Goal: Feedback & Contribution: Leave review/rating

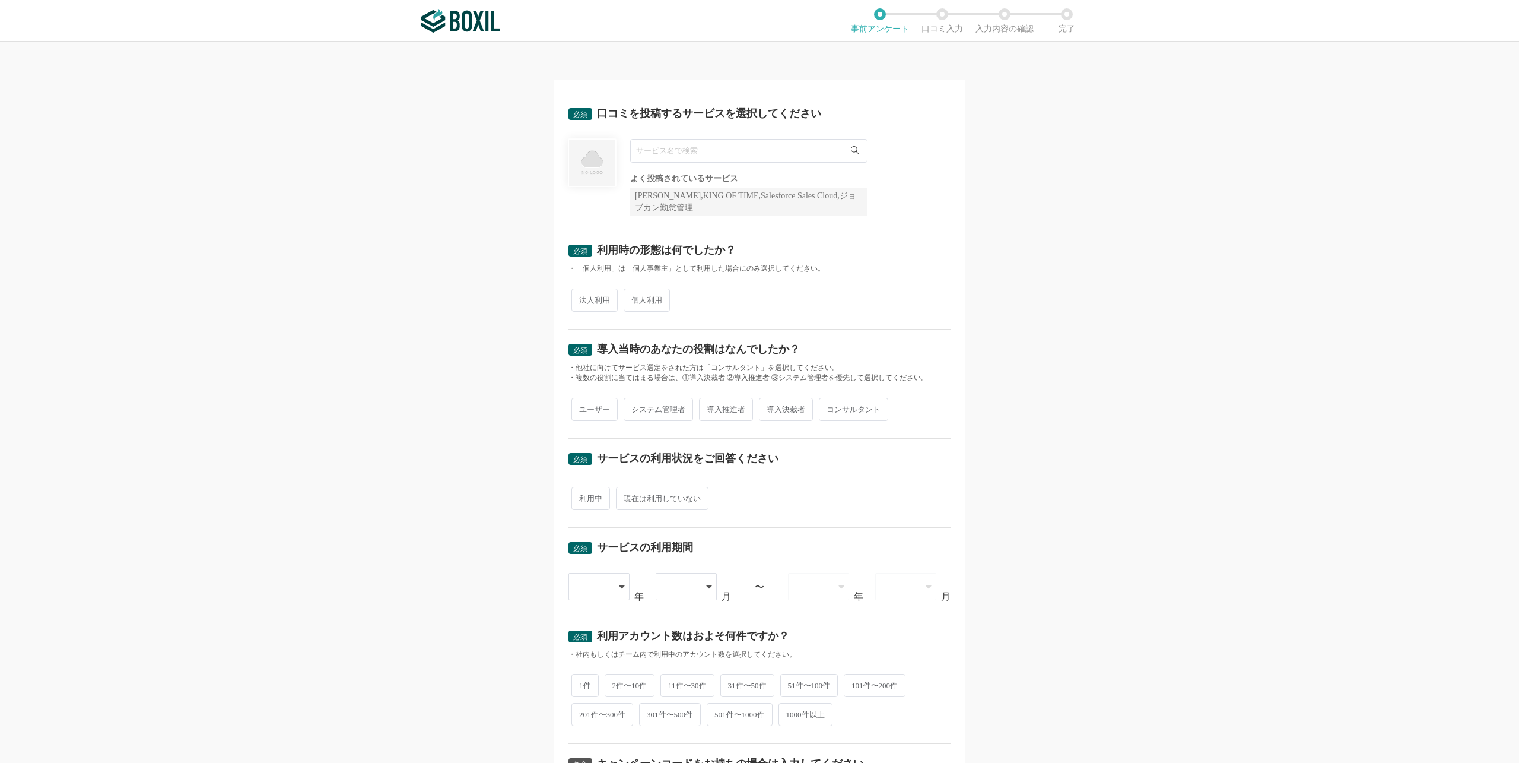
click at [744, 142] on input "text" at bounding box center [748, 151] width 237 height 24
click at [985, 333] on div "必須 口コミを投稿するサービスを選択してください StepBase 一致するサービスが見つかりませんでした よく投稿されているサービス Sansan,KING…" at bounding box center [759, 402] width 1519 height 721
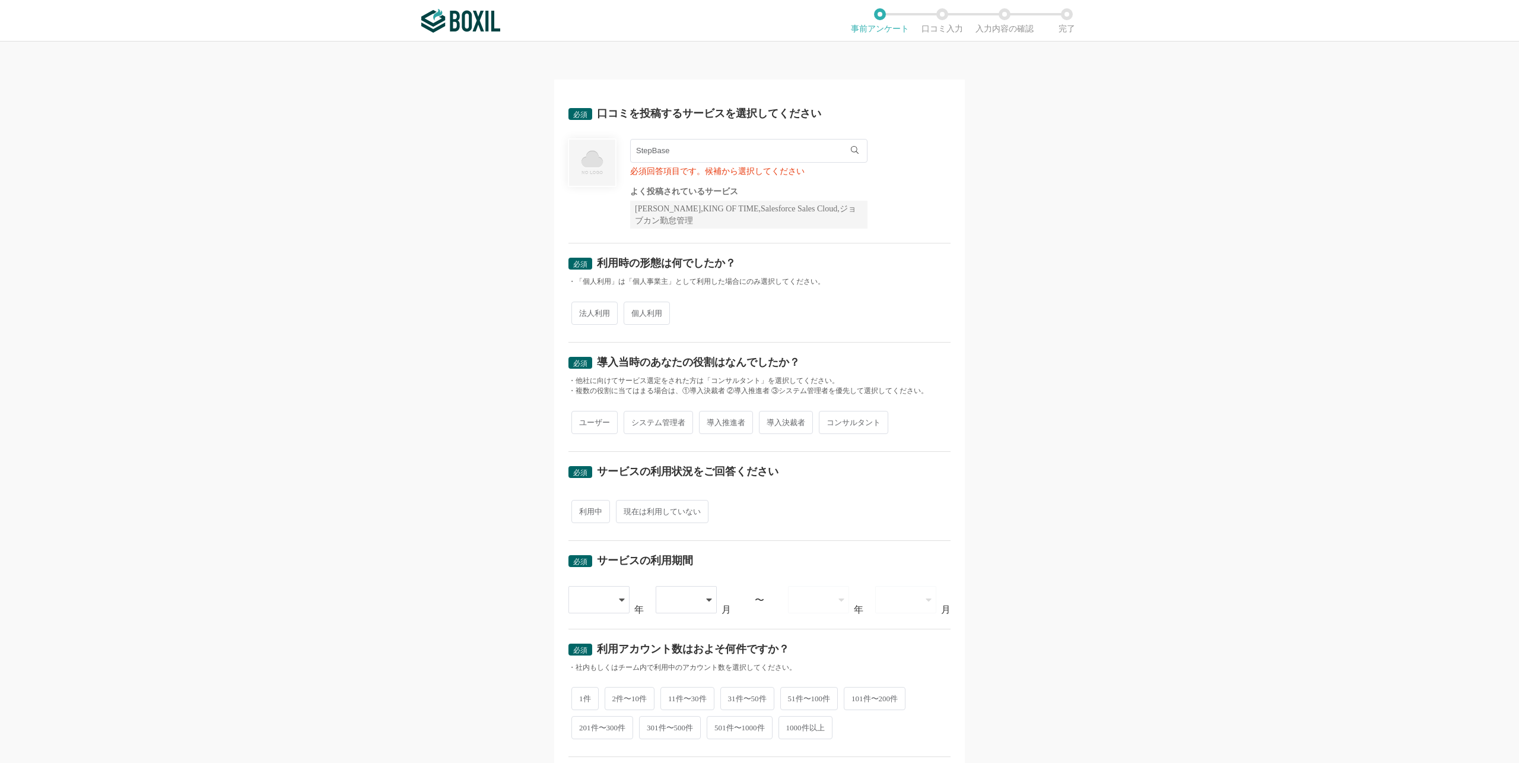
click at [702, 149] on input "StepBase" at bounding box center [748, 151] width 237 height 24
click at [676, 175] on span "StepBase（ステップベース）" at bounding box center [692, 176] width 98 height 8
type input "StepBase（ステップベース）"
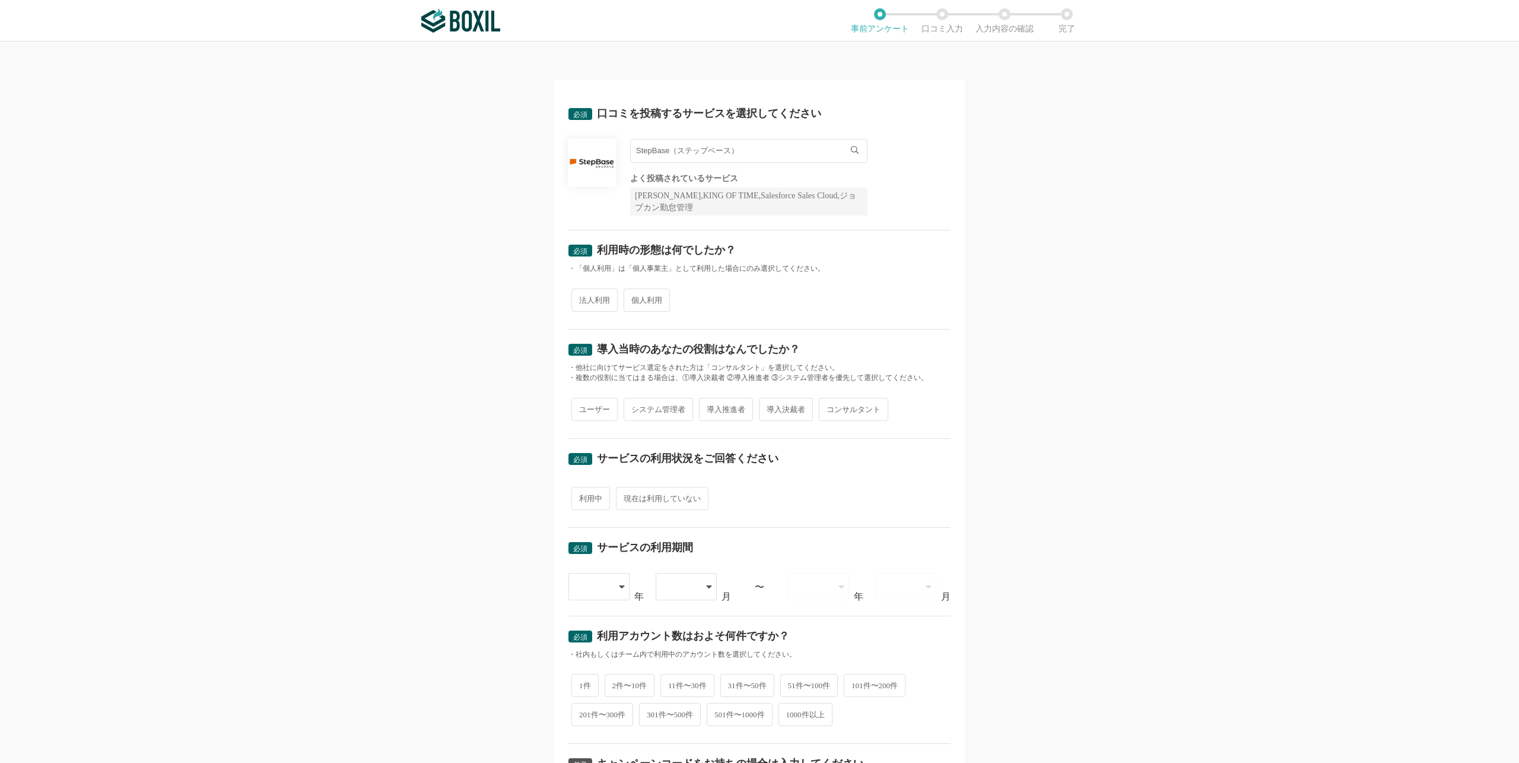
click at [591, 295] on span "法人利用" at bounding box center [595, 299] width 46 height 23
click at [582, 295] on input "法人利用" at bounding box center [579, 294] width 8 height 8
radio input "true"
click at [597, 409] on span "ユーザー" at bounding box center [595, 409] width 46 height 23
click at [582, 407] on input "ユーザー" at bounding box center [579, 403] width 8 height 8
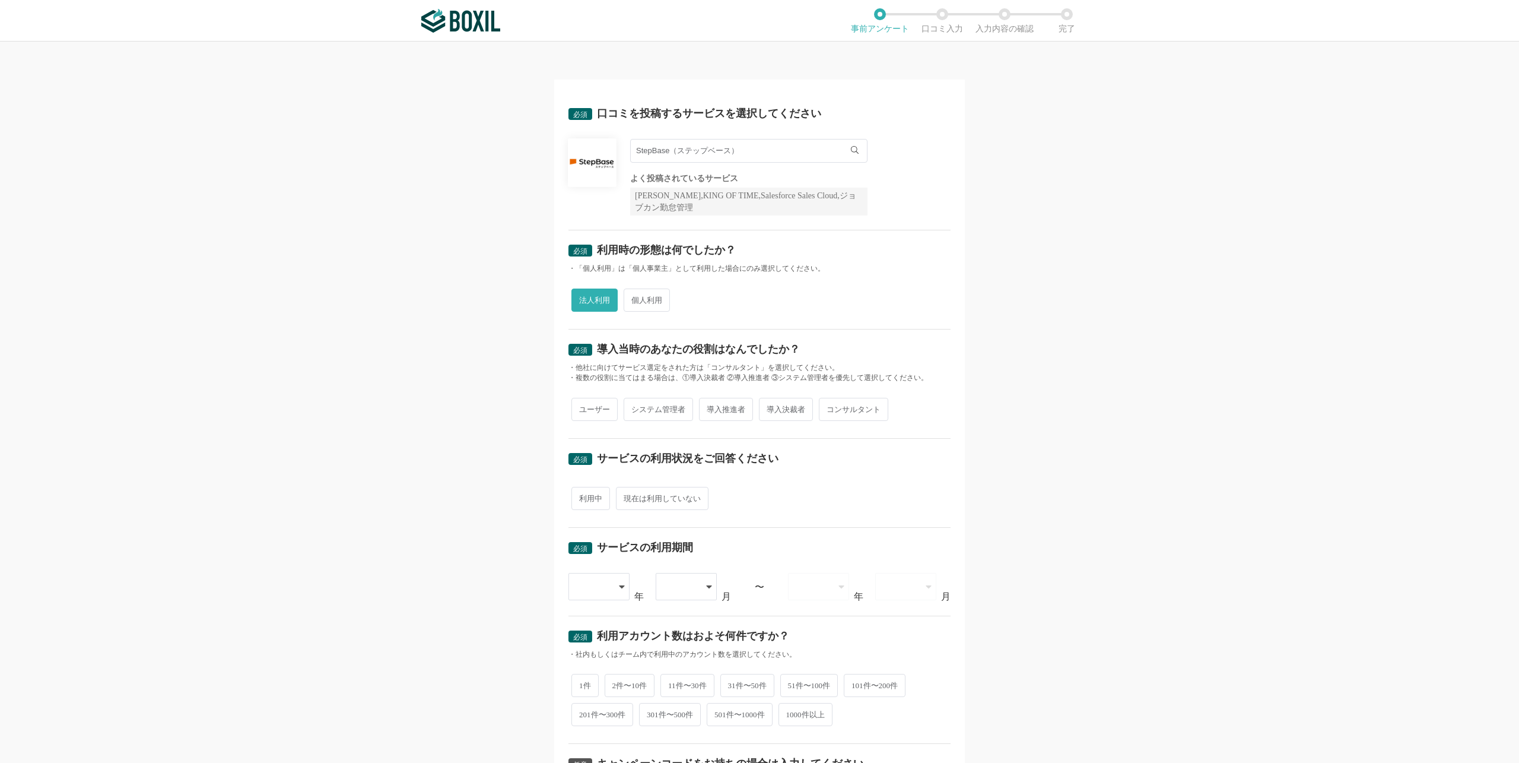
radio input "true"
click at [589, 495] on span "利用中" at bounding box center [591, 498] width 39 height 23
click at [582, 495] on input "利用中" at bounding box center [579, 492] width 8 height 8
radio input "true"
click at [620, 582] on icon at bounding box center [623, 586] width 6 height 9
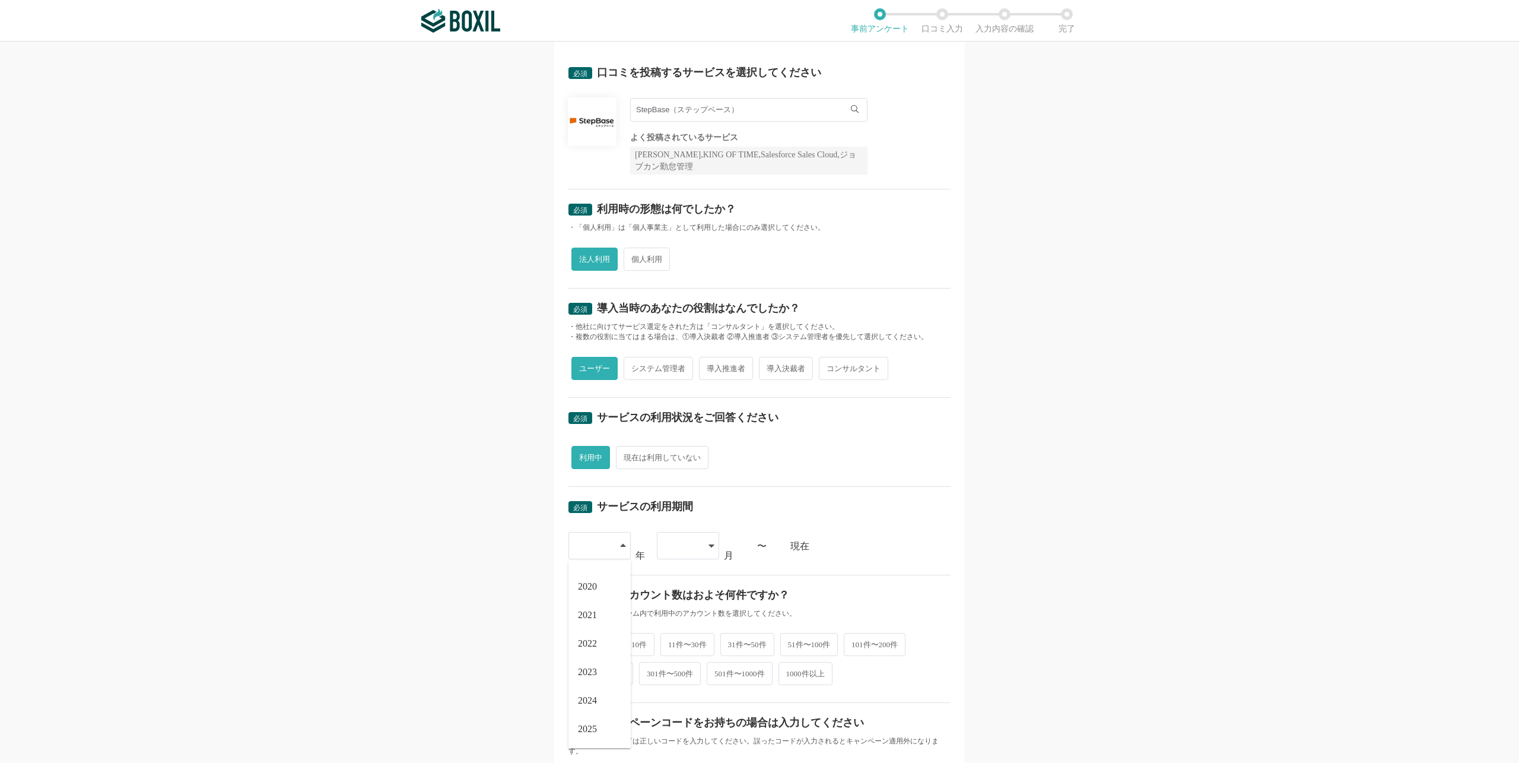
scroll to position [59, 0]
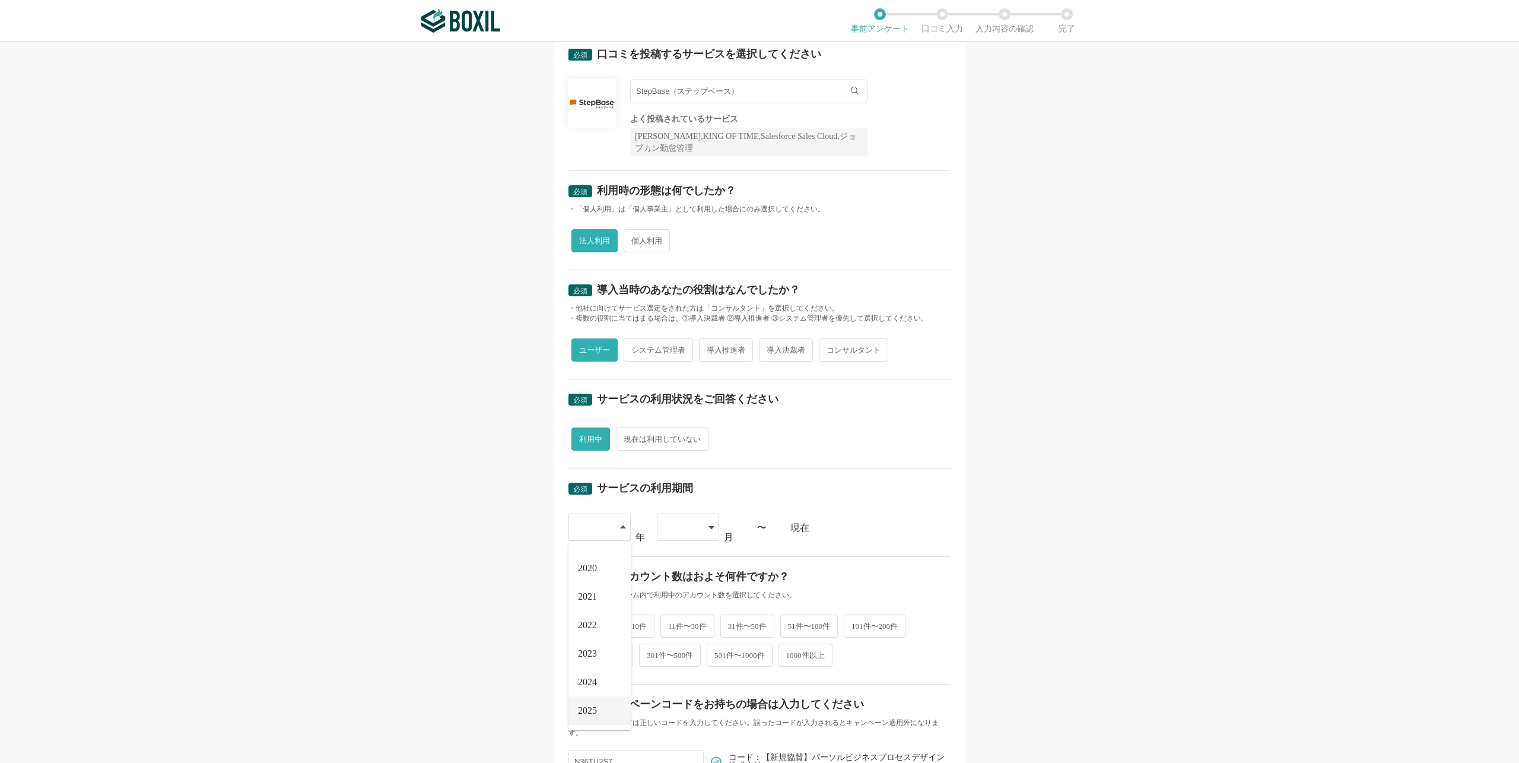
click at [601, 711] on li "2025" at bounding box center [600, 710] width 62 height 28
click at [700, 521] on div at bounding box center [688, 526] width 62 height 27
click at [672, 642] on span "04" at bounding box center [670, 646] width 9 height 9
click at [624, 621] on span "2件〜10件" at bounding box center [630, 624] width 50 height 23
click at [615, 621] on input "2件〜10件" at bounding box center [612, 619] width 8 height 8
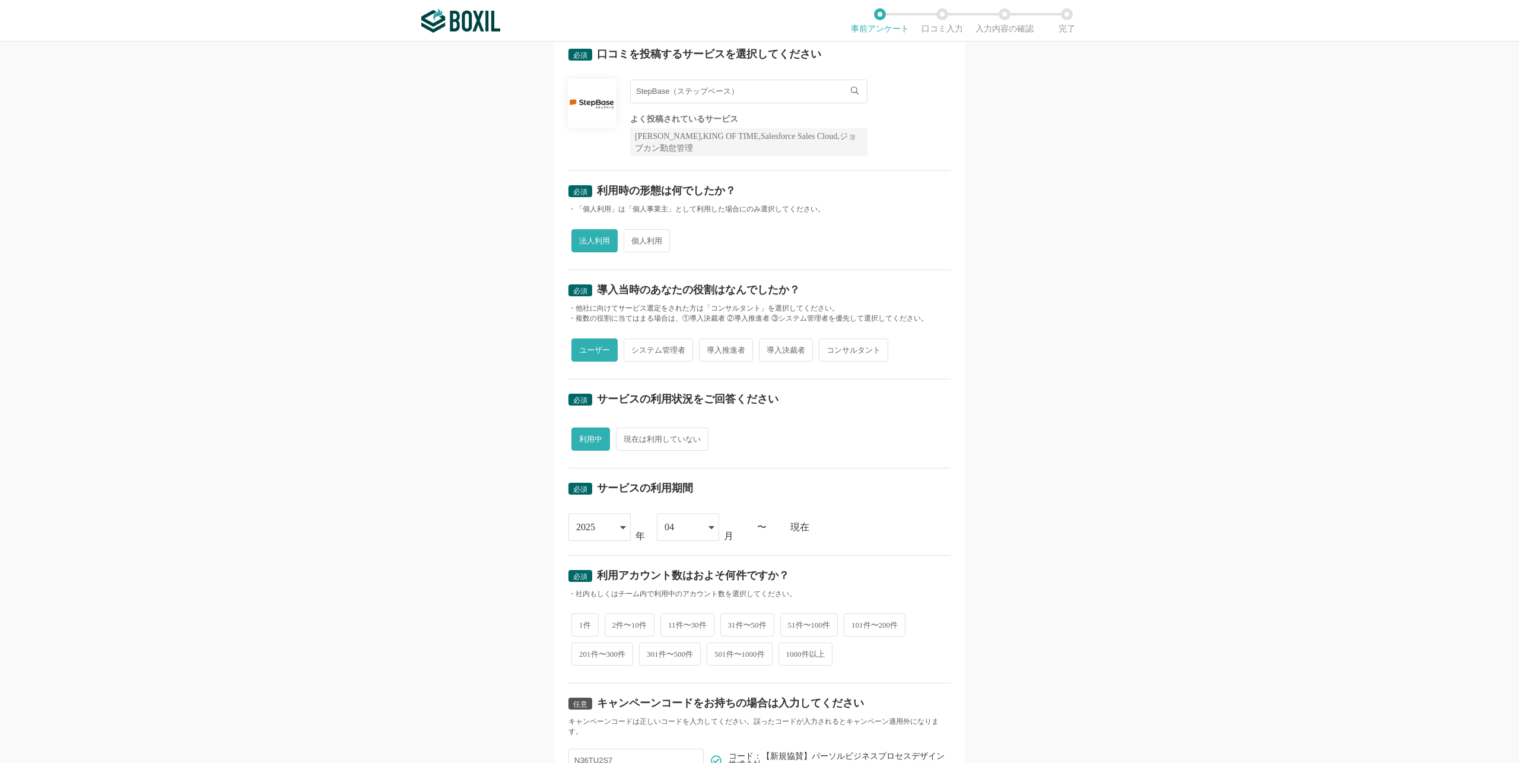
radio input "true"
drag, startPoint x: 582, startPoint y: 614, endPoint x: 626, endPoint y: 618, distance: 43.5
click at [582, 615] on span "1件" at bounding box center [585, 624] width 27 height 23
click at [582, 615] on input "1件" at bounding box center [579, 619] width 8 height 8
radio input "true"
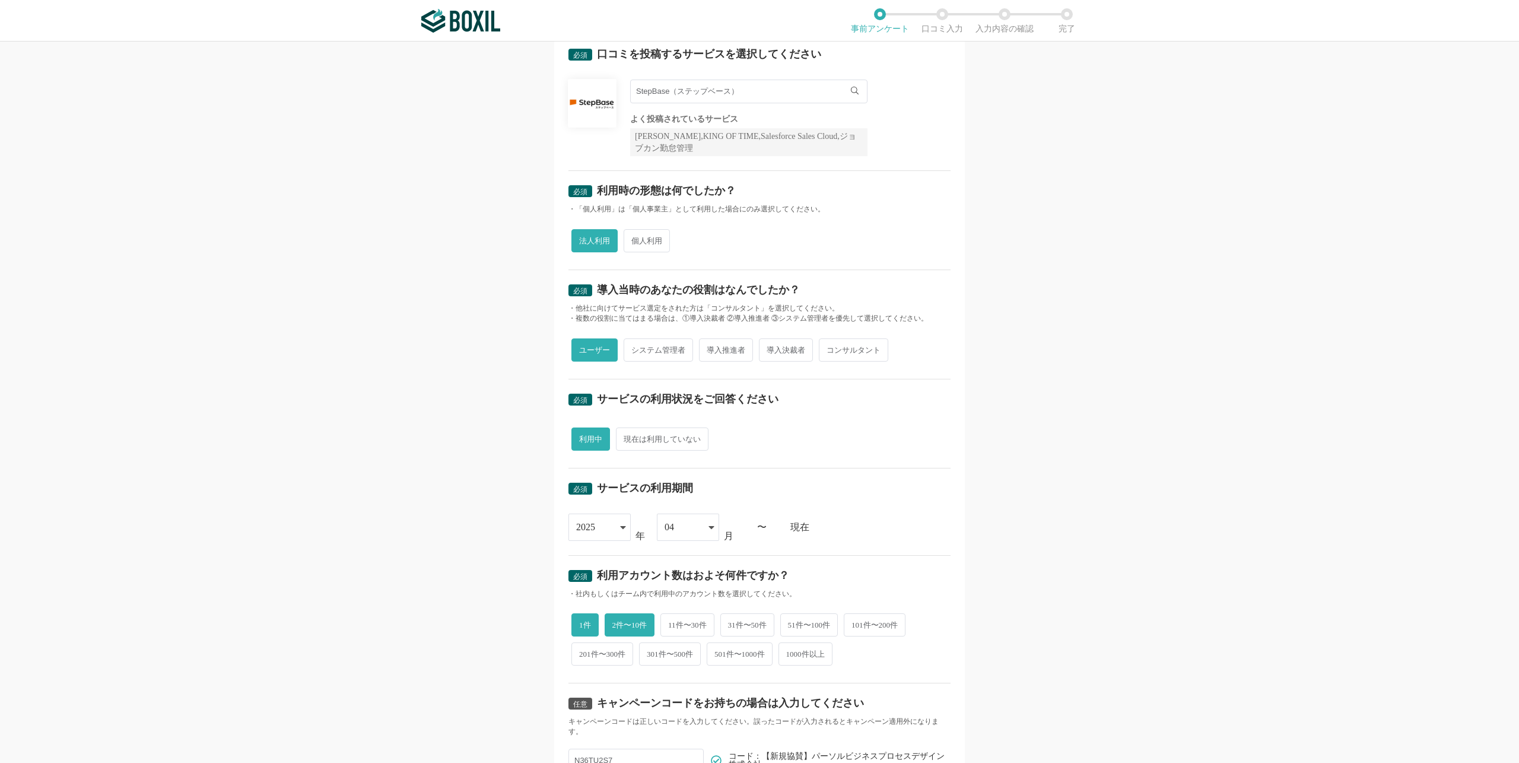
radio input "false"
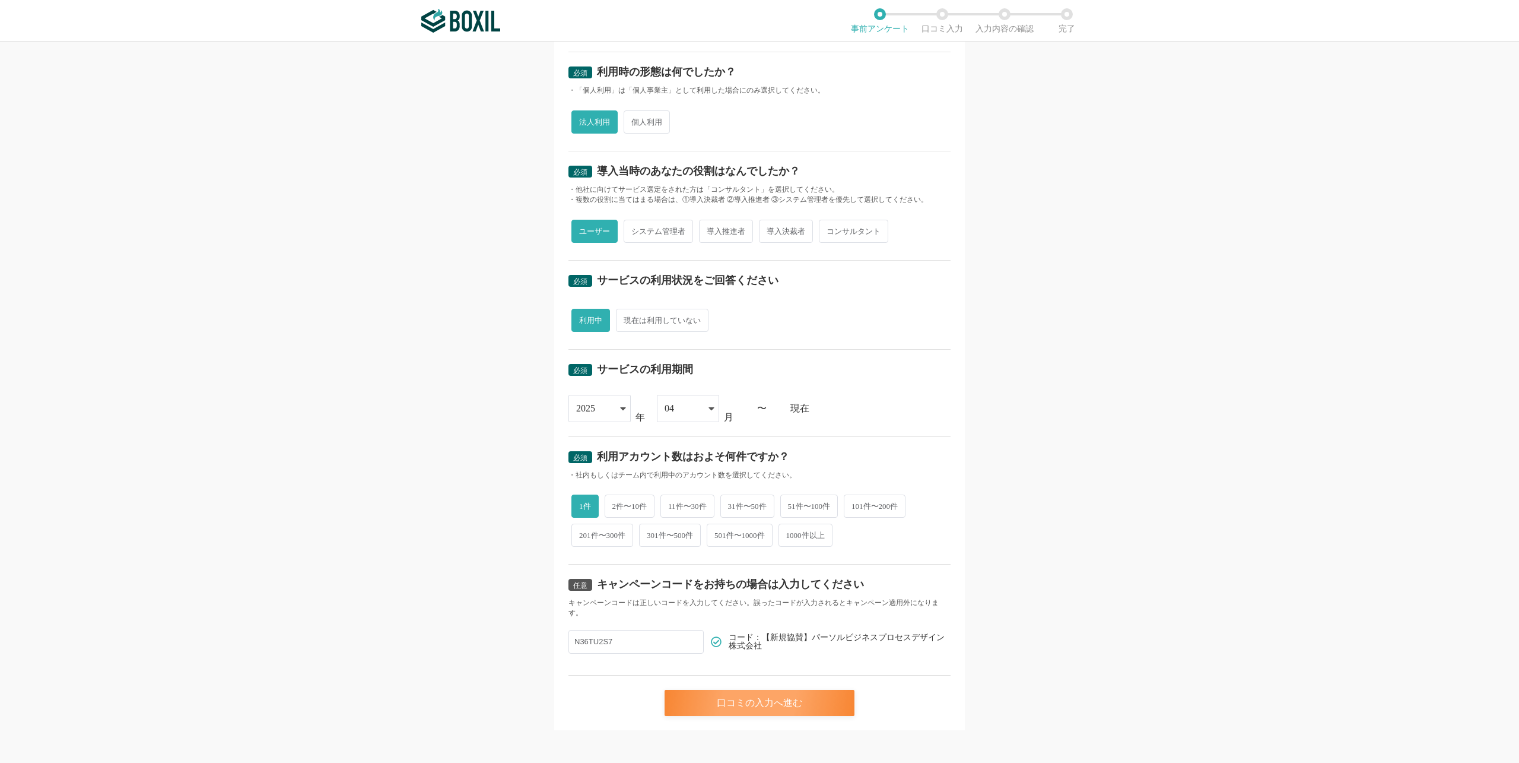
click at [818, 696] on div "口コミの入力へ進む" at bounding box center [760, 703] width 190 height 26
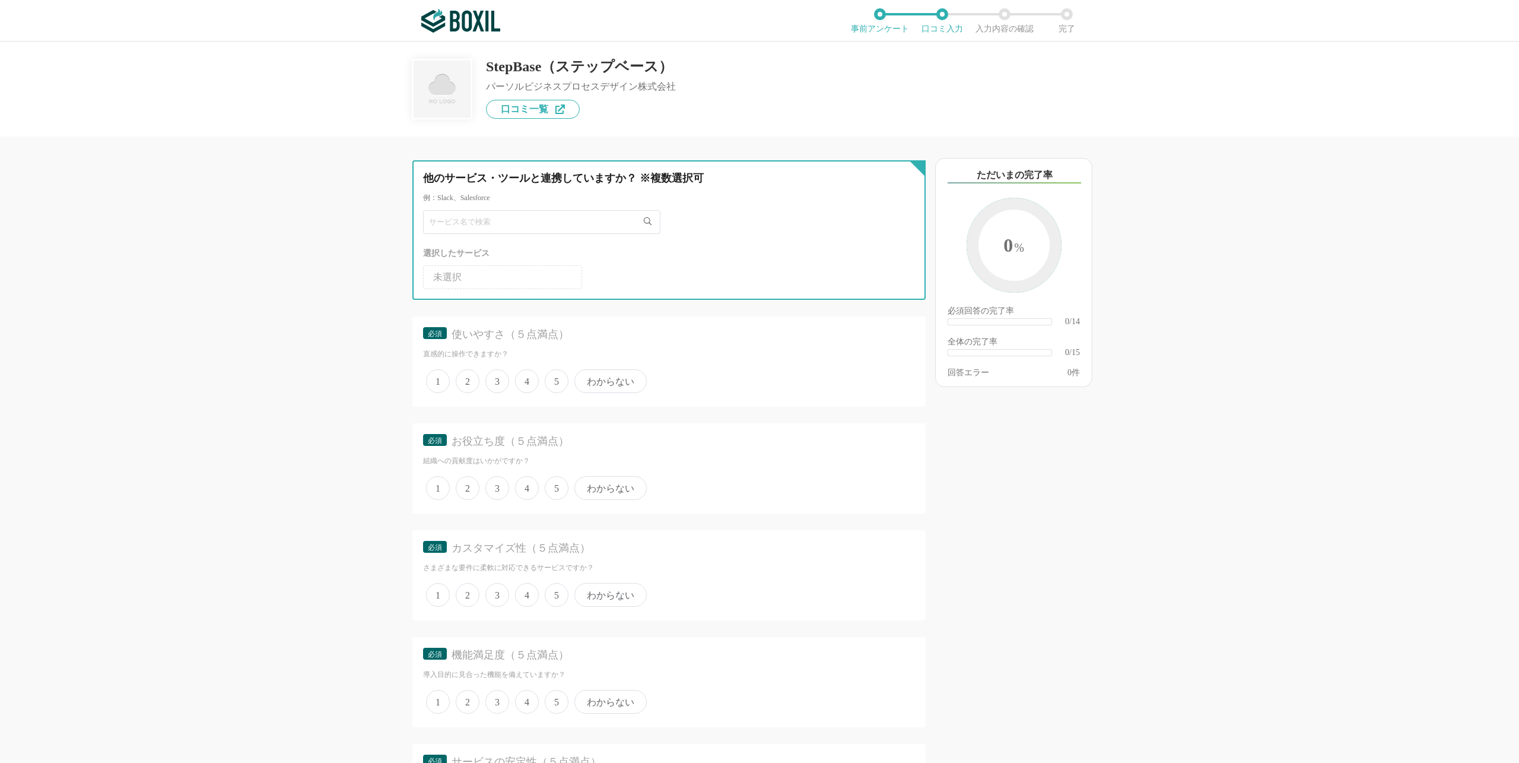
click at [519, 219] on input "text" at bounding box center [541, 222] width 237 height 24
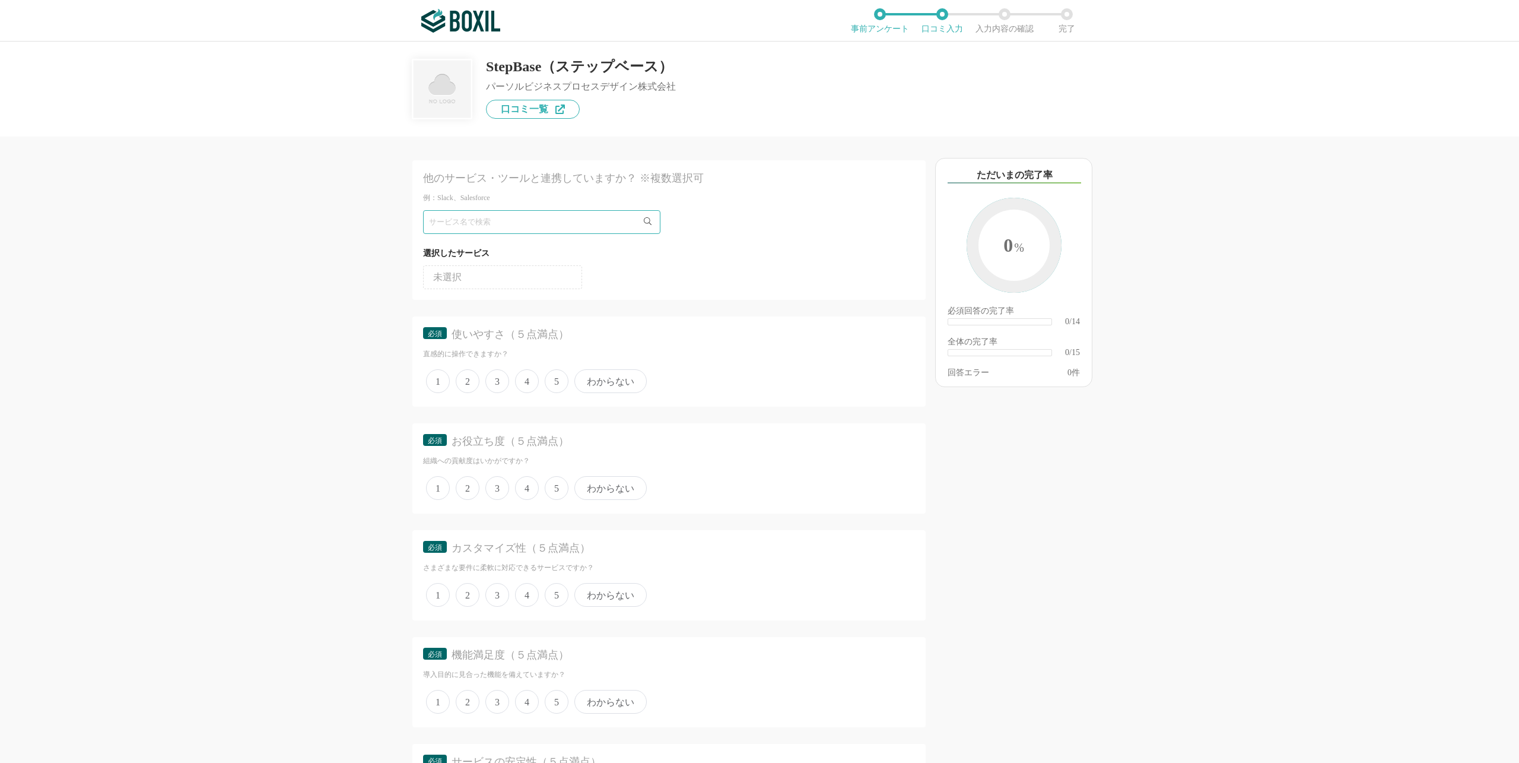
click at [370, 205] on div "他のサービス・ツールと連携していますか？ ※複数選択可 例：Slack、Salesforce 選択したサービス 未選択 必須 使いやすさ（５点満点） 直感的に…" at bounding box center [628, 450] width 593 height 626
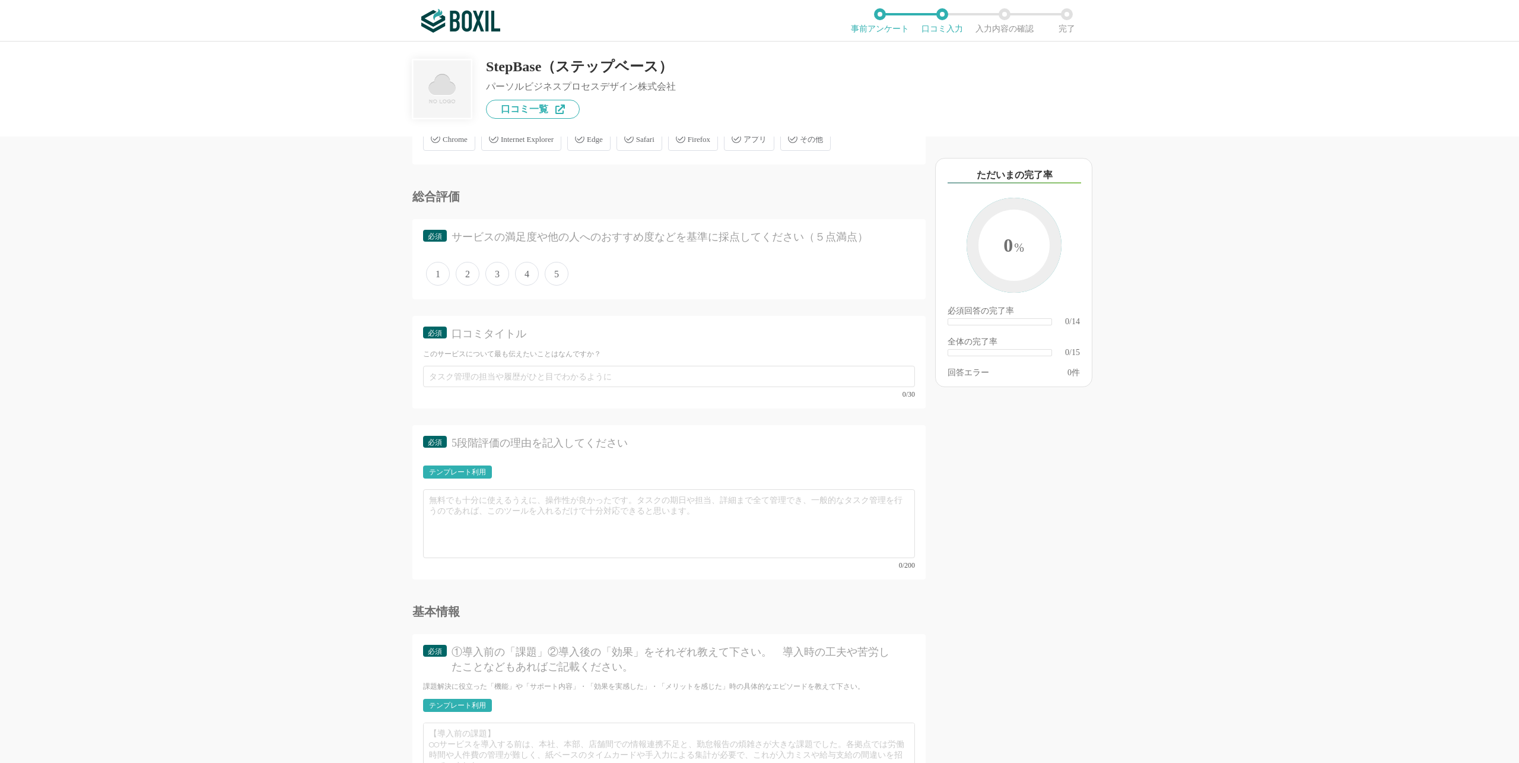
scroll to position [890, 0]
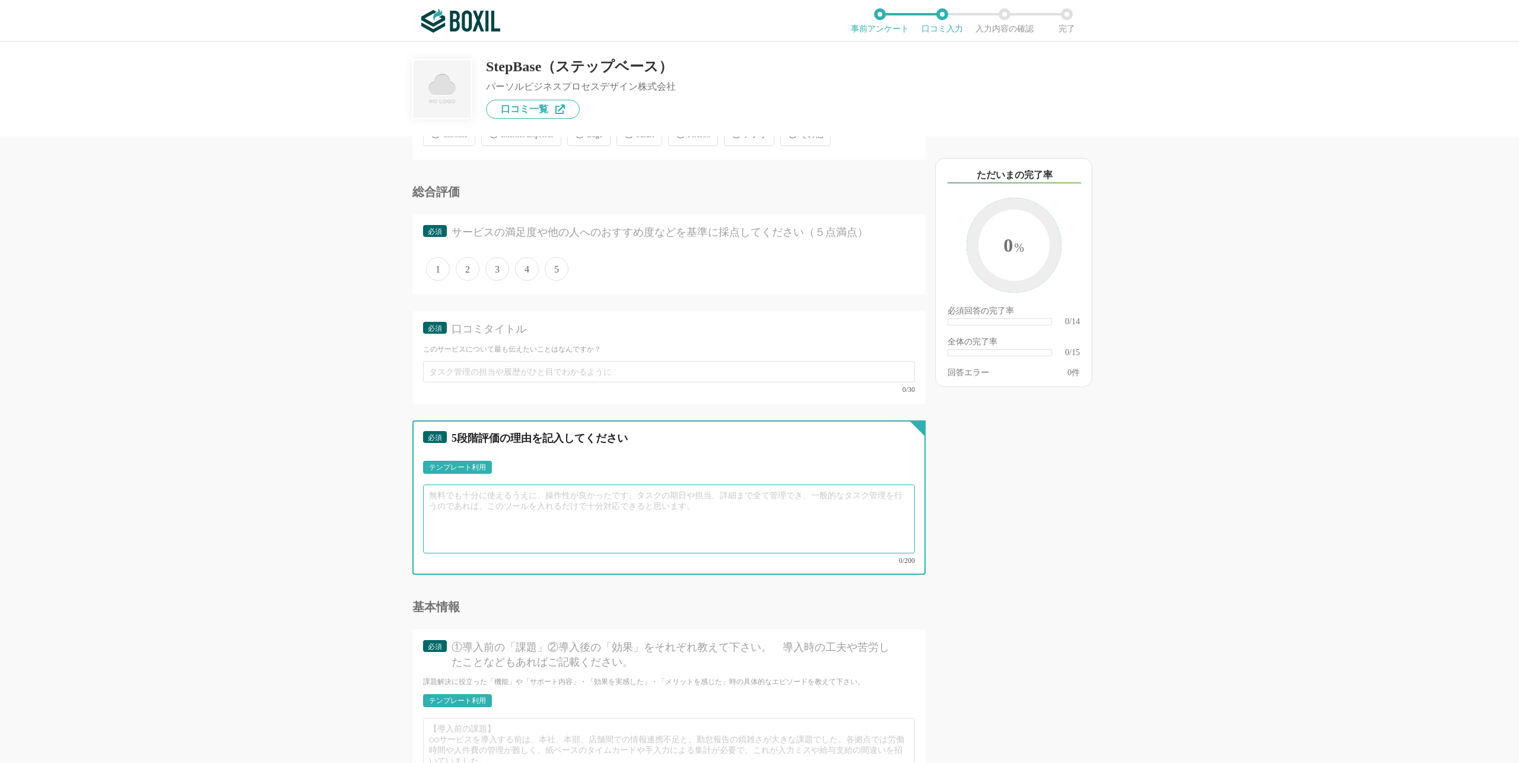
click at [621, 524] on textarea at bounding box center [669, 518] width 492 height 69
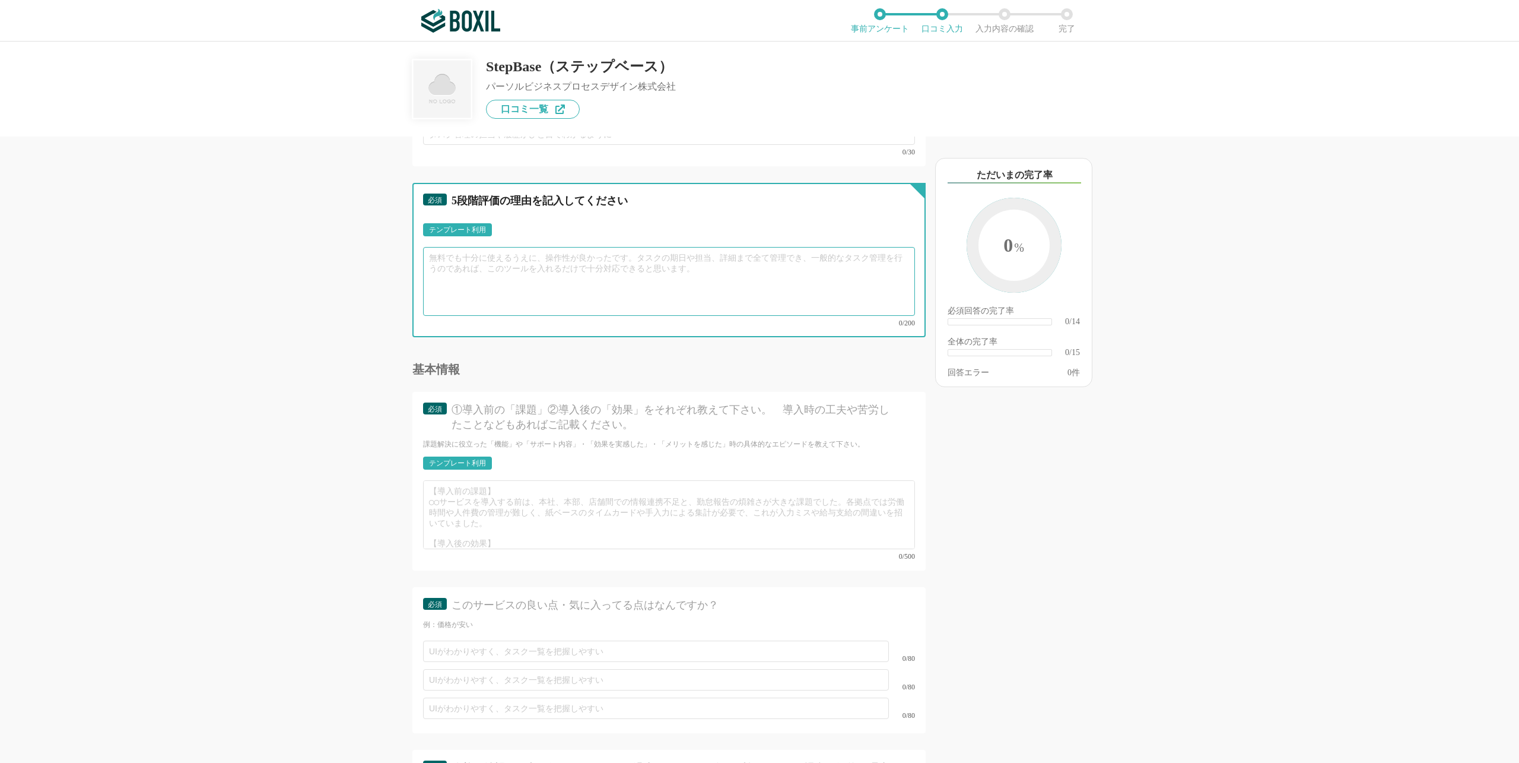
scroll to position [25, 0]
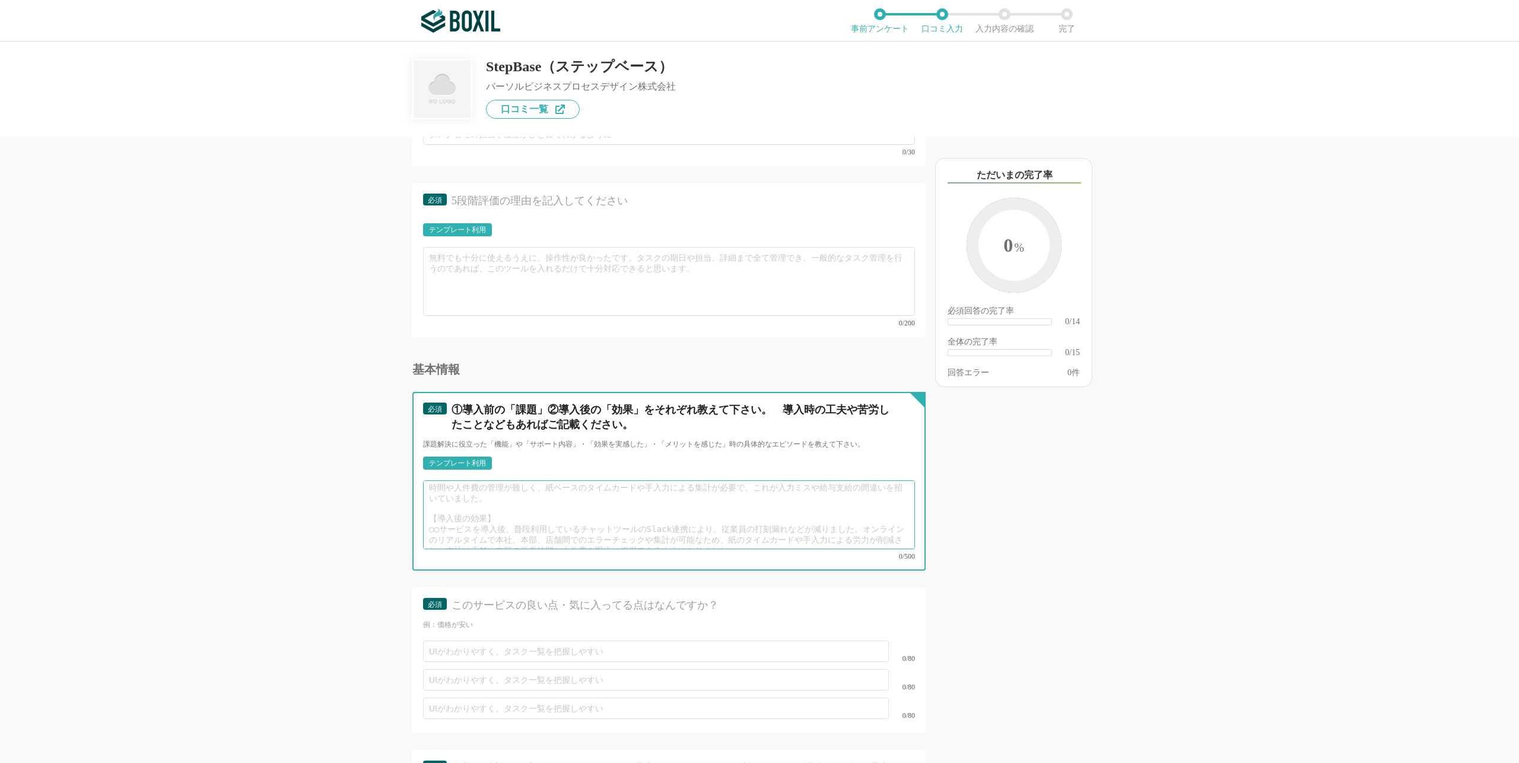
click at [667, 498] on textarea at bounding box center [669, 514] width 492 height 69
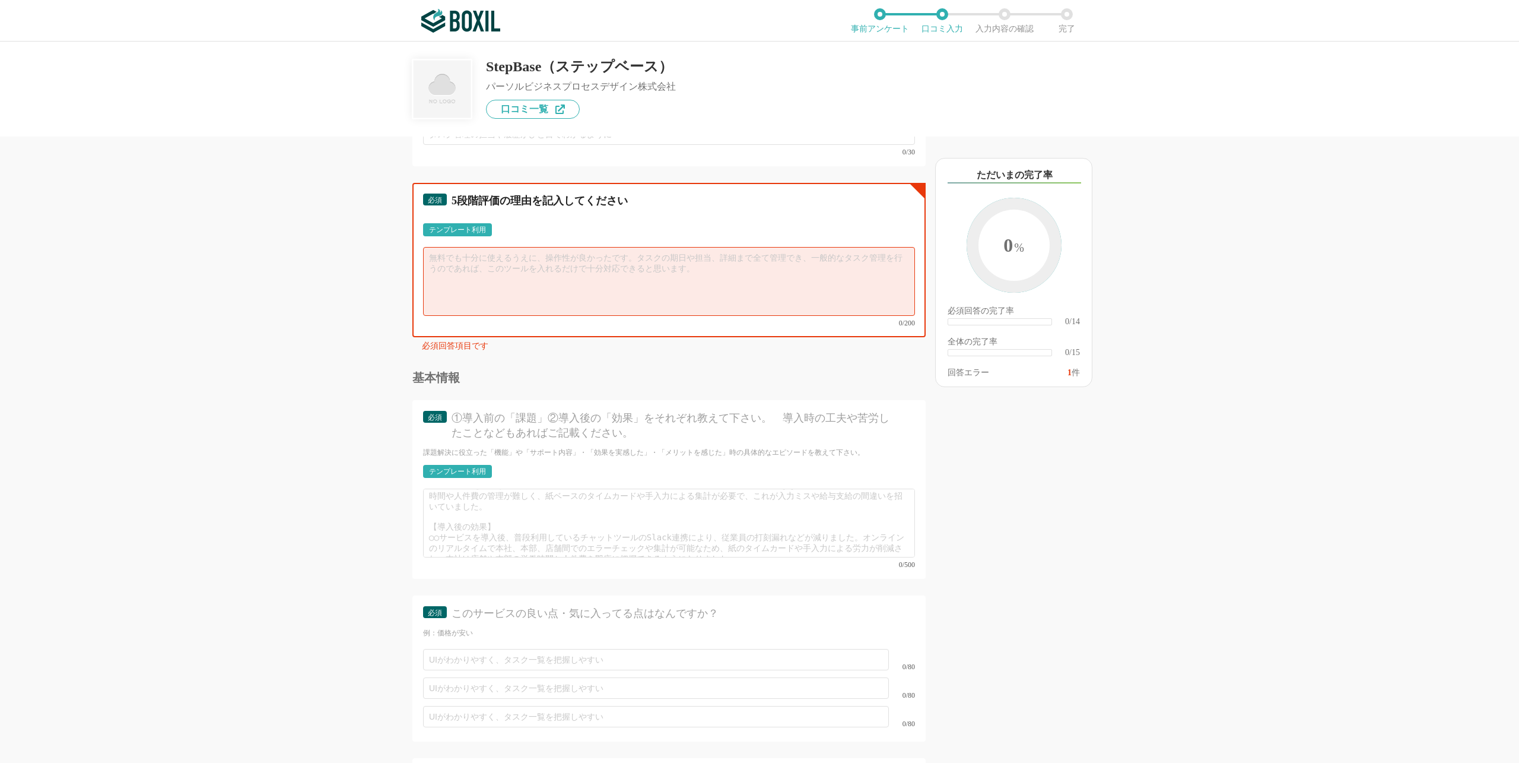
click at [631, 286] on textarea at bounding box center [669, 281] width 492 height 69
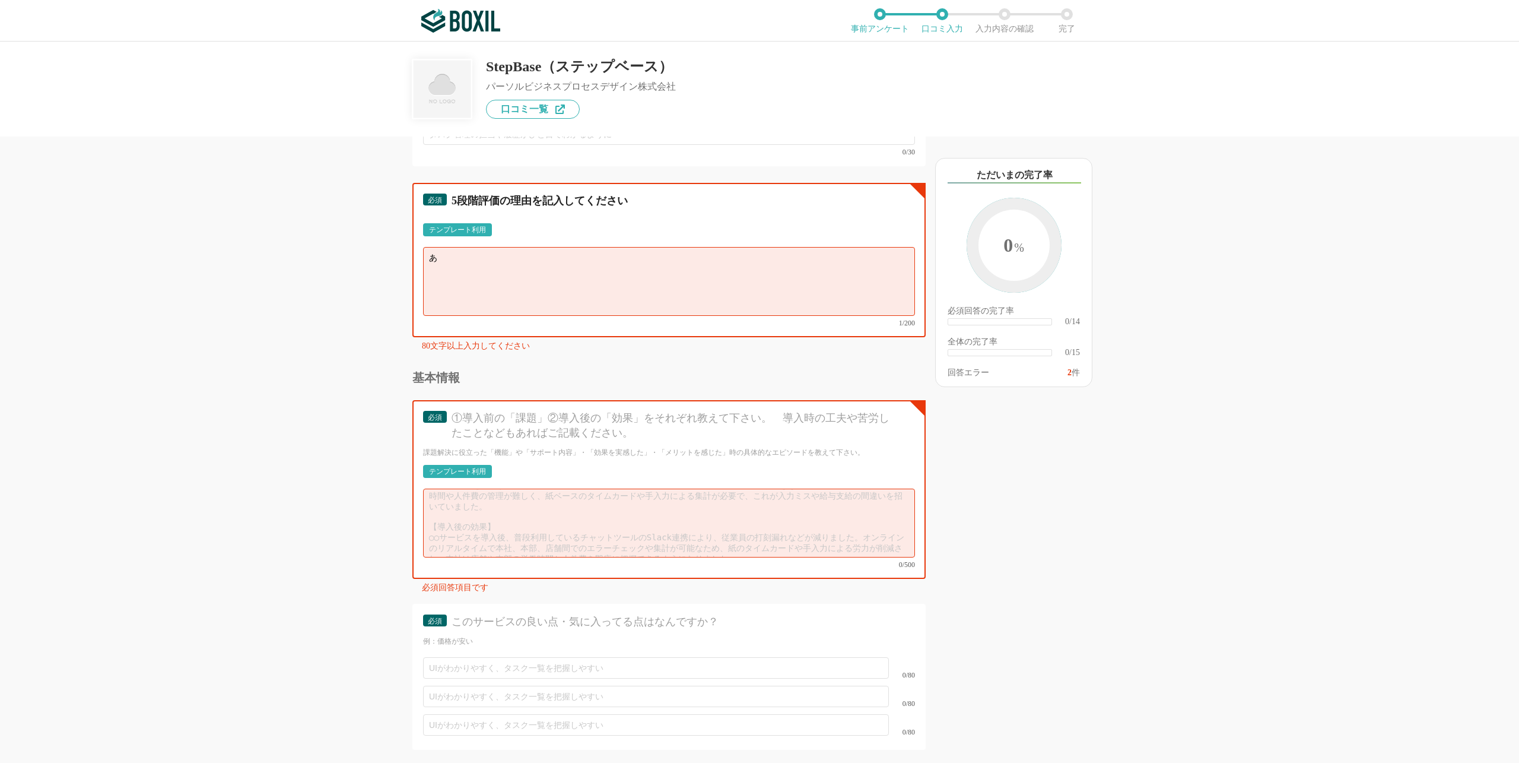
type textarea "あ"
click at [298, 265] on div "他のサービス・ツールと連携していますか？ ※複数選択可 例：Slack、Salesforce 選択したサービス 未選択 必須 使いやすさ（５点満点） 直感的に…" at bounding box center [759, 402] width 1519 height 721
click at [506, 283] on textarea "あ" at bounding box center [669, 281] width 492 height 69
click at [561, 503] on textarea at bounding box center [669, 522] width 492 height 69
type textarea "１"
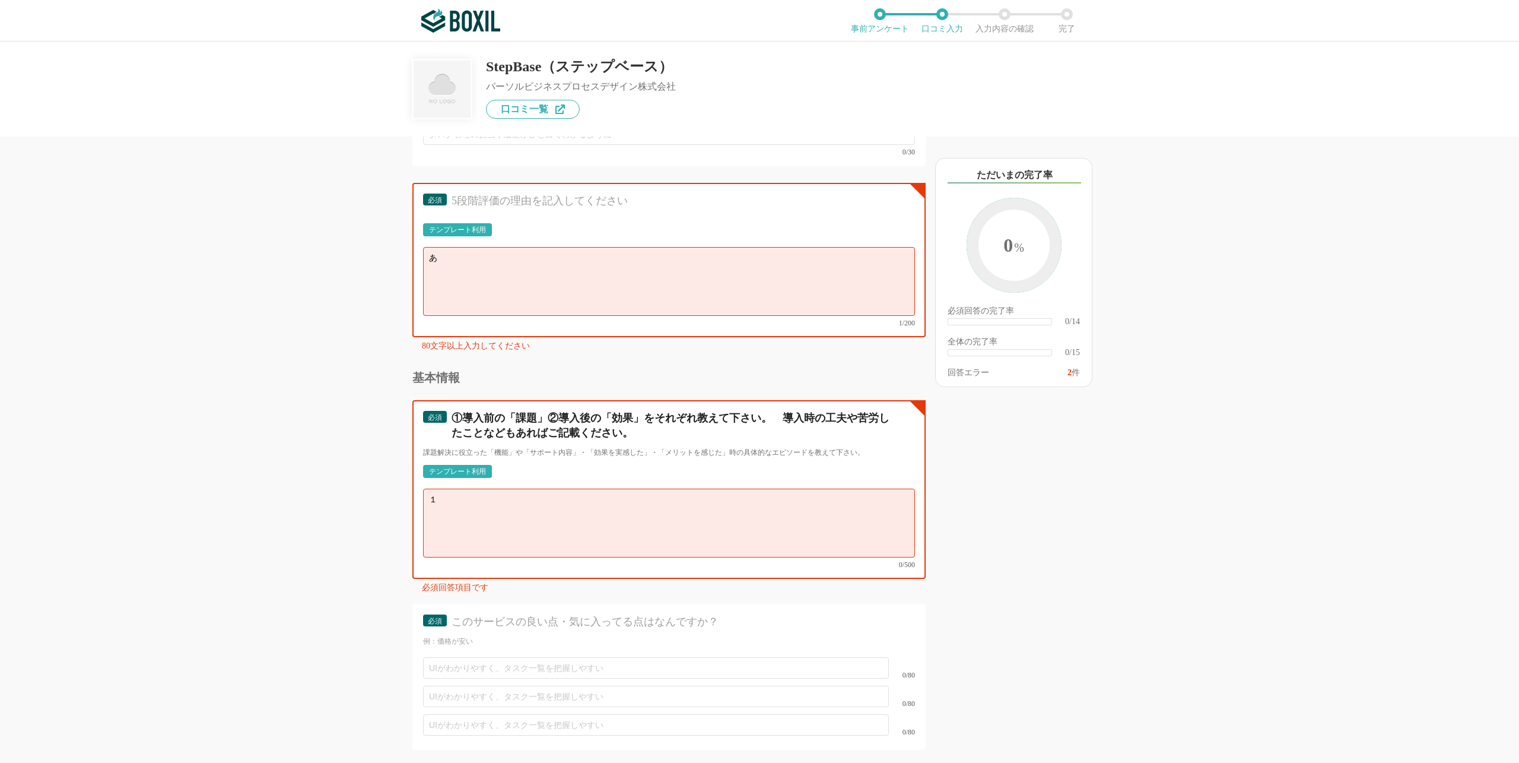
scroll to position [0, 0]
type textarea "あ"
click at [332, 433] on div "他のサービス・ツールと連携していますか？ ※複数選択可 例：Slack、Salesforce 選択したサービス 未選択 必須 使いやすさ（５点満点） 直感的に…" at bounding box center [759, 402] width 1519 height 721
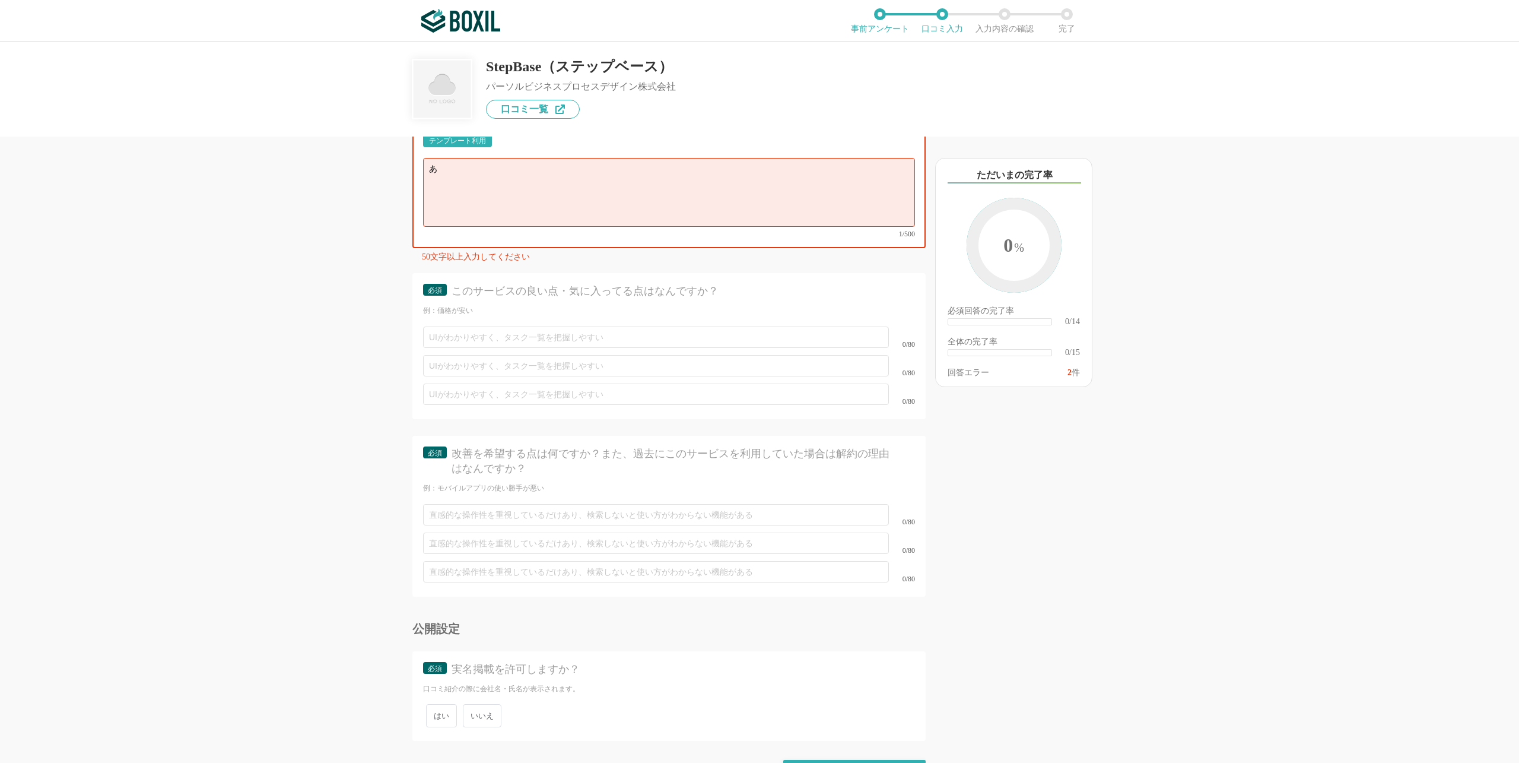
scroll to position [1481, 0]
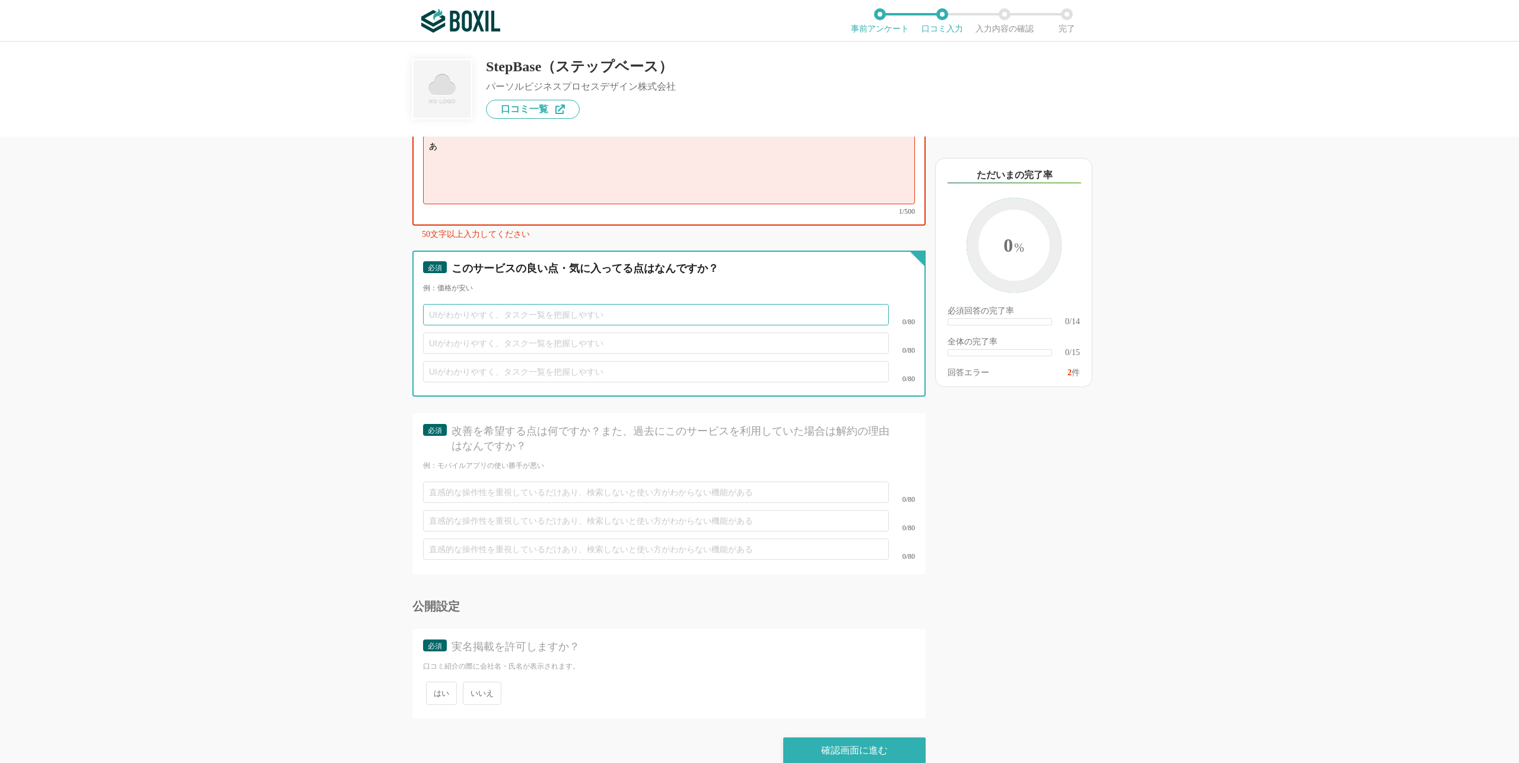
click at [516, 304] on input "text" at bounding box center [656, 314] width 466 height 21
type input "あ"
click at [604, 332] on input "text" at bounding box center [656, 342] width 466 height 21
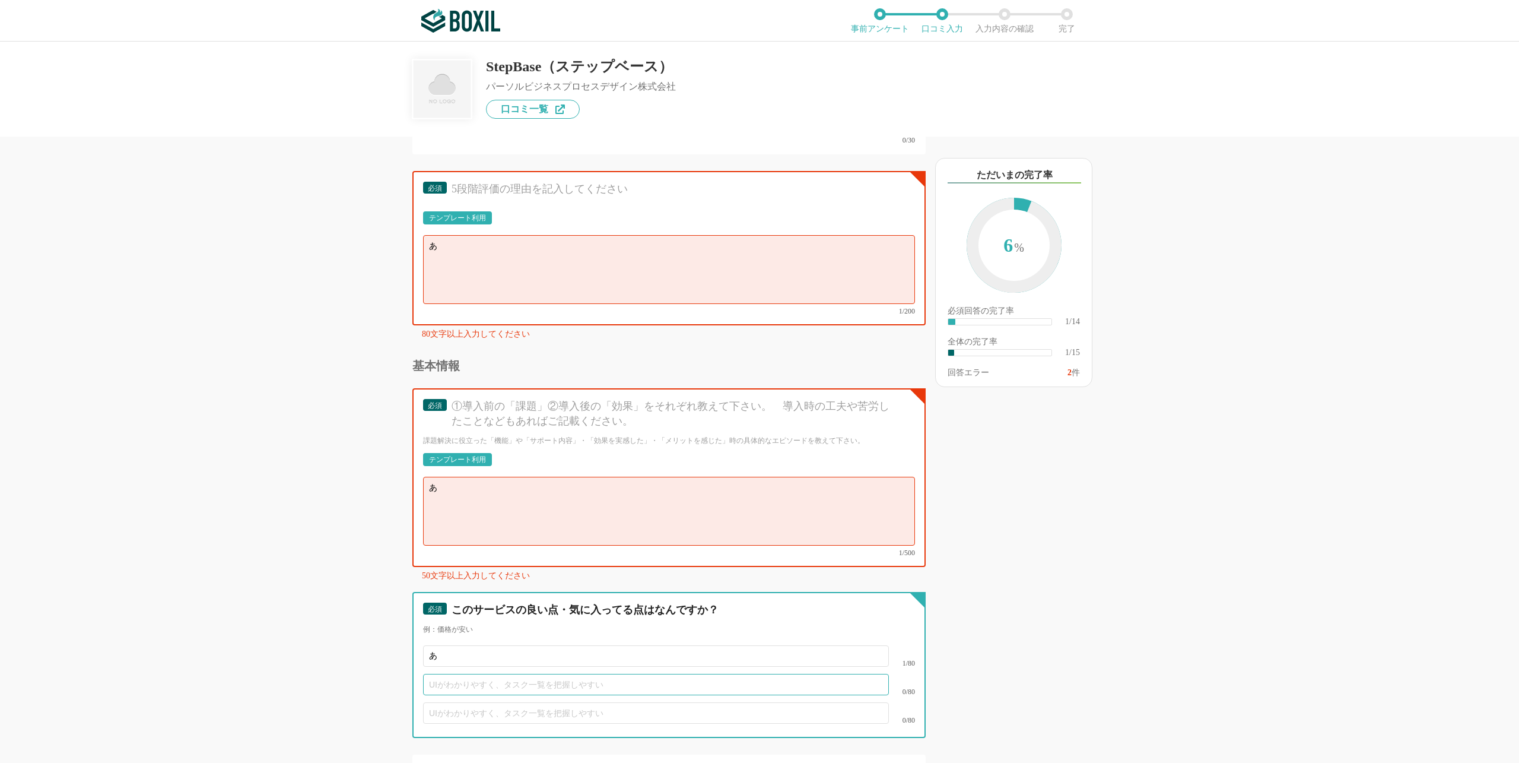
scroll to position [1125, 0]
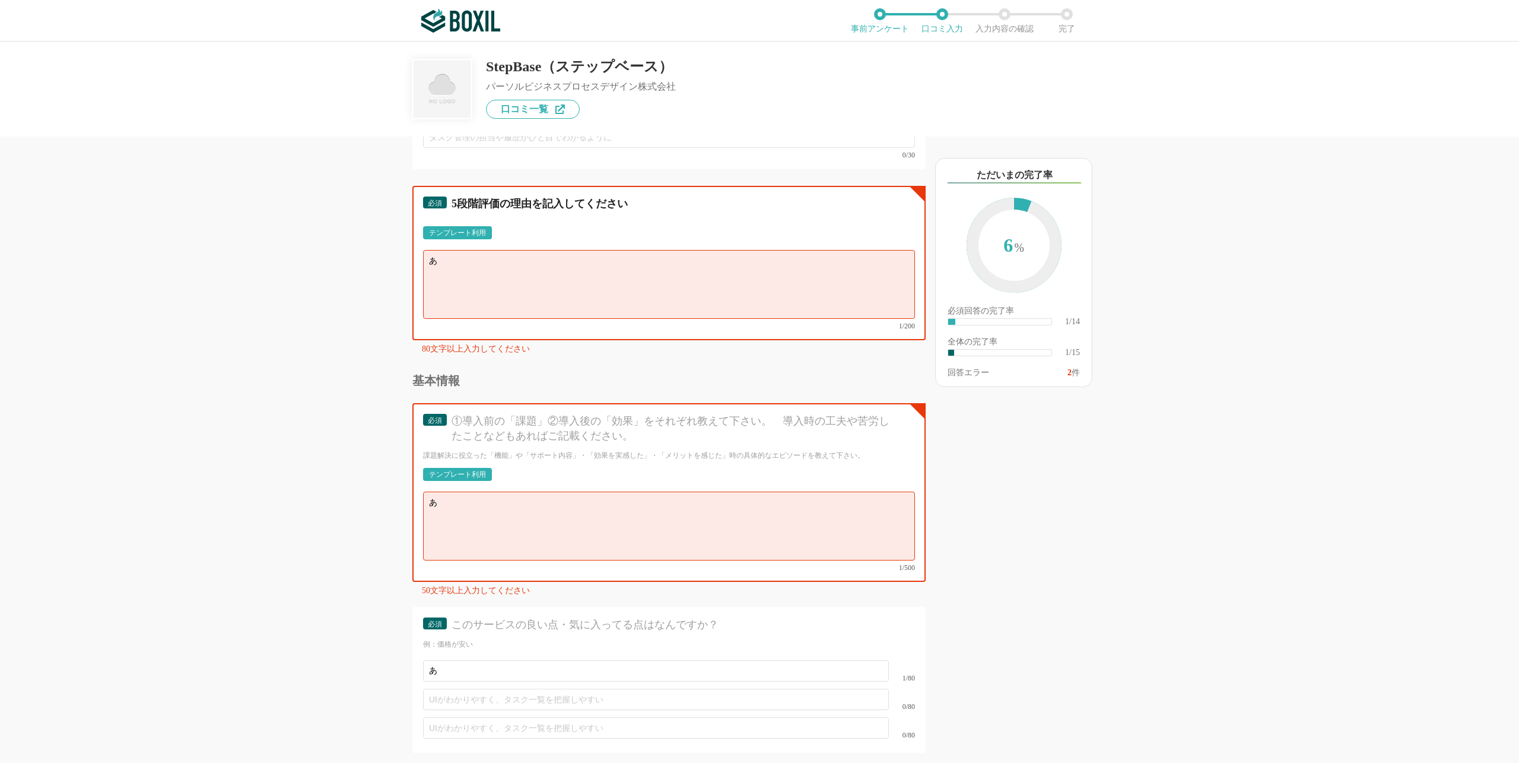
click at [598, 297] on textarea "あ" at bounding box center [669, 284] width 492 height 69
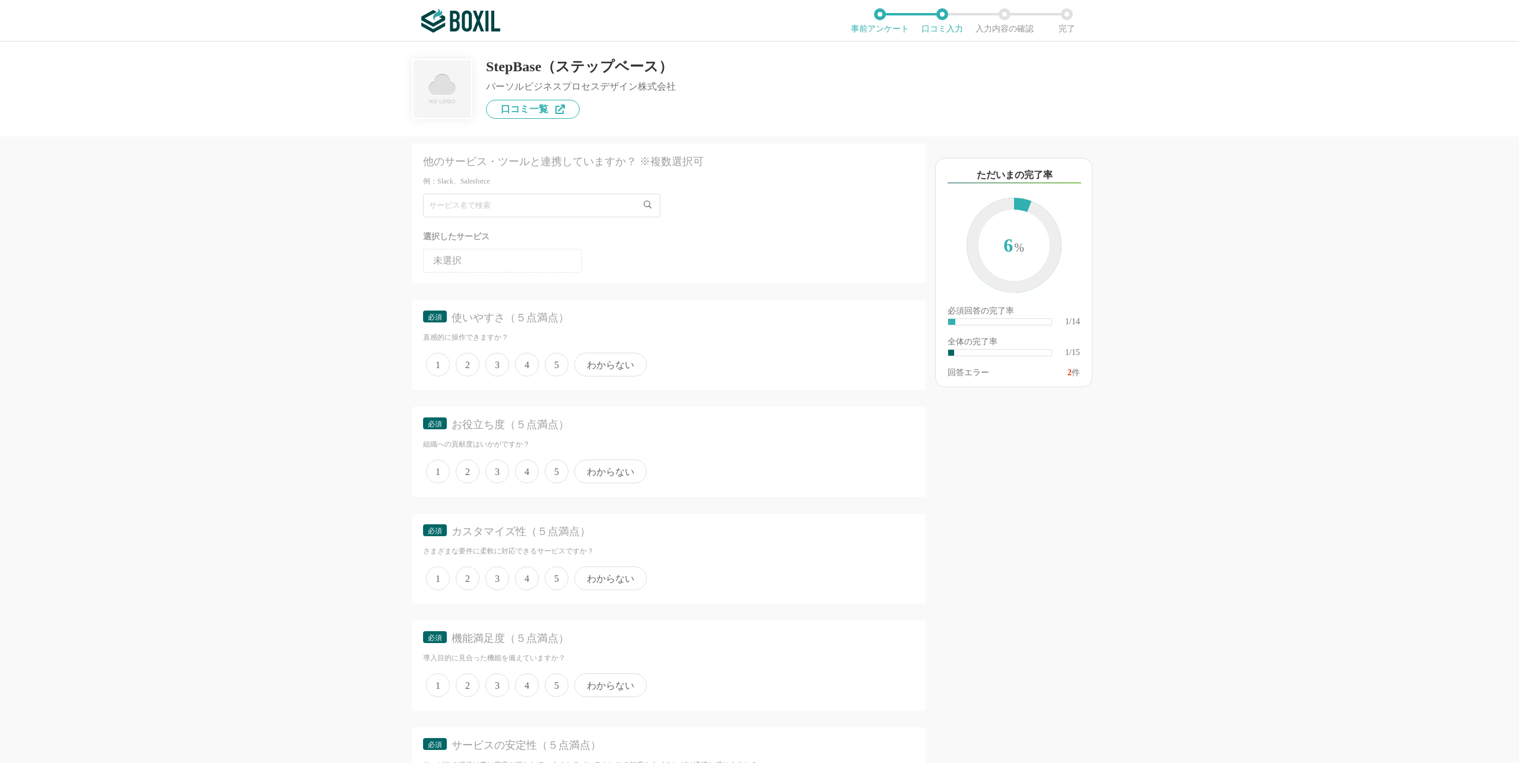
scroll to position [0, 0]
click at [1315, 329] on div "他のサービス・ツールと連携していますか？ ※複数選択可 例：Slack、Salesforce 選択したサービス 未選択 必須 使いやすさ（５点満点） 直感的に…" at bounding box center [759, 402] width 1519 height 721
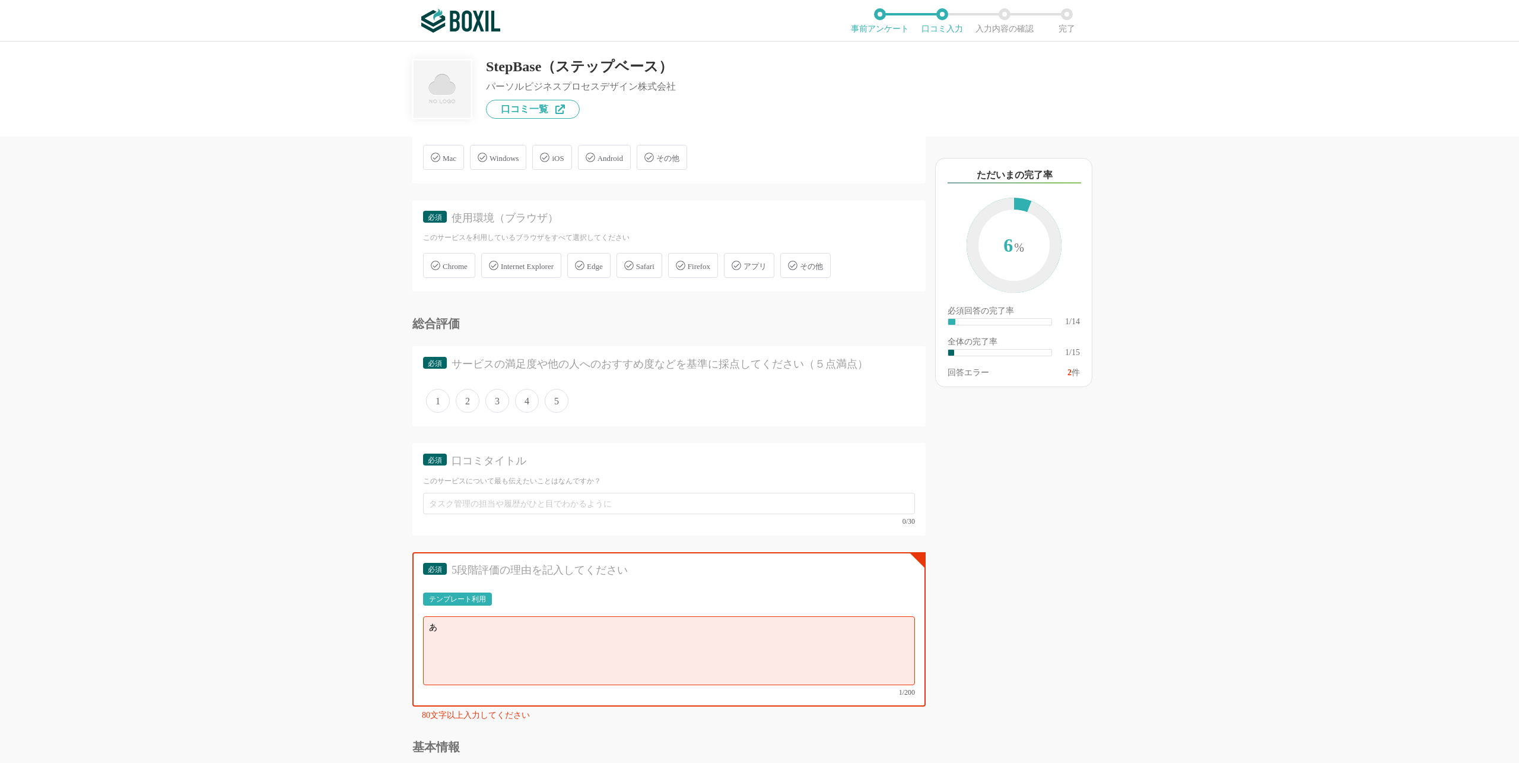
scroll to position [831, 0]
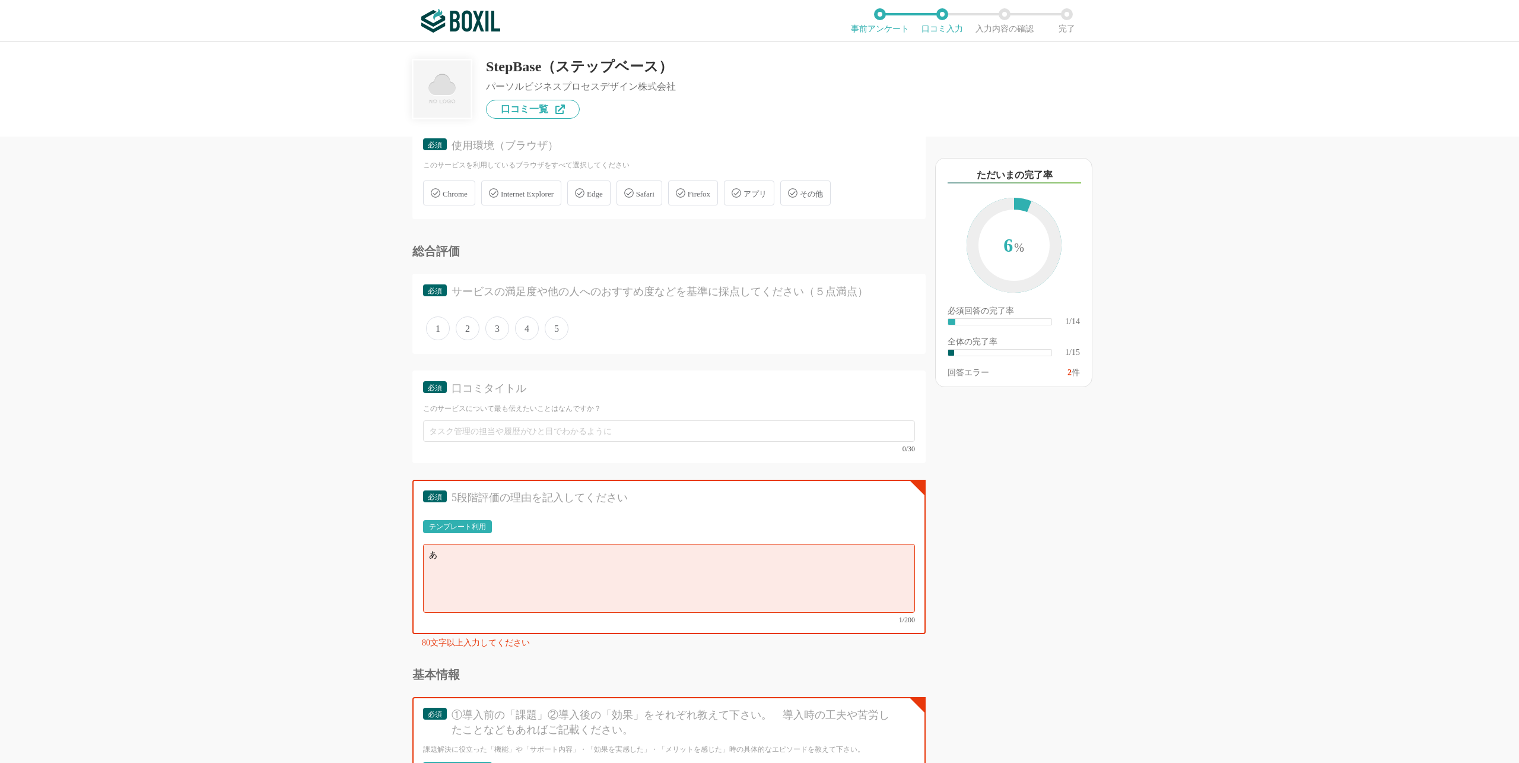
click at [480, 524] on div "テンプレート利用" at bounding box center [457, 526] width 57 height 7
click at [684, 563] on textarea "【役立った機能面】 【操作性・使いやすさ】 【他のサービスとの連携面(カスタマイズ性)】 【営業担当やサポート面】" at bounding box center [669, 578] width 492 height 69
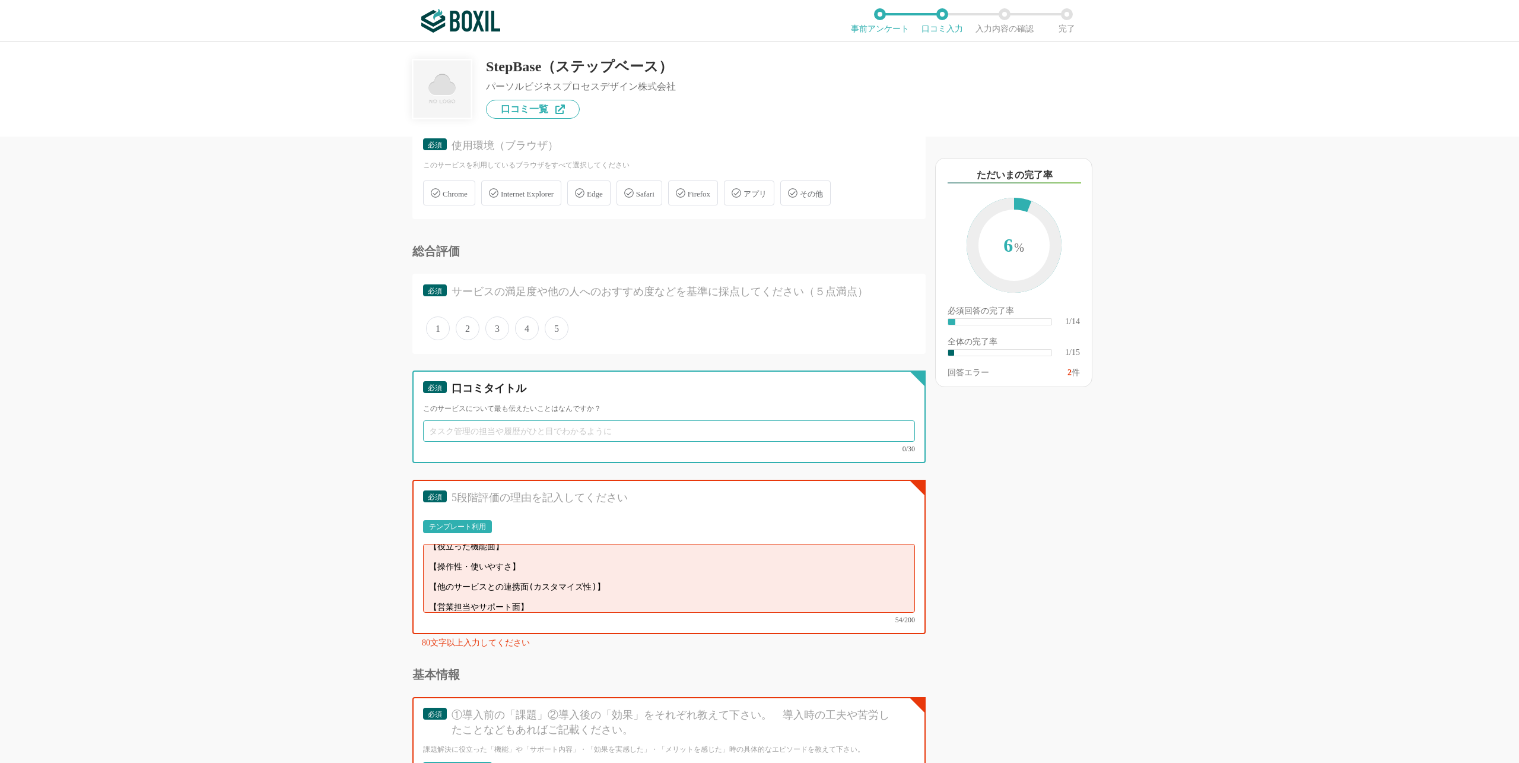
drag, startPoint x: 522, startPoint y: 431, endPoint x: 531, endPoint y: 431, distance: 8.9
click at [522, 431] on input "text" at bounding box center [669, 430] width 492 height 21
type input "あ"
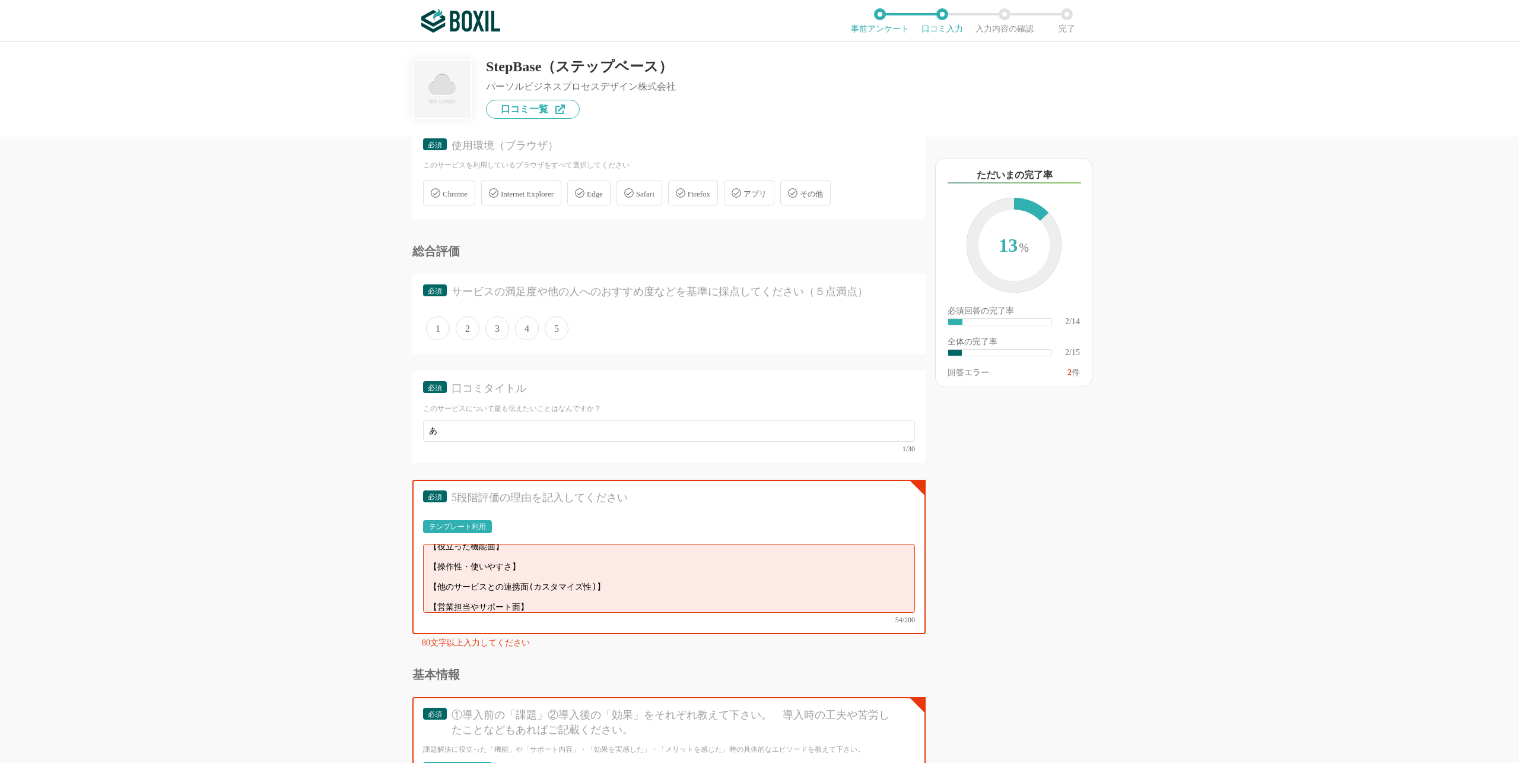
click at [313, 364] on div "他のサービス・ツールと連携していますか？ ※複数選択可 例：Slack、Salesforce 選択したサービス 未選択 必須 使いやすさ（５点満点） 直感的に…" at bounding box center [759, 402] width 1519 height 721
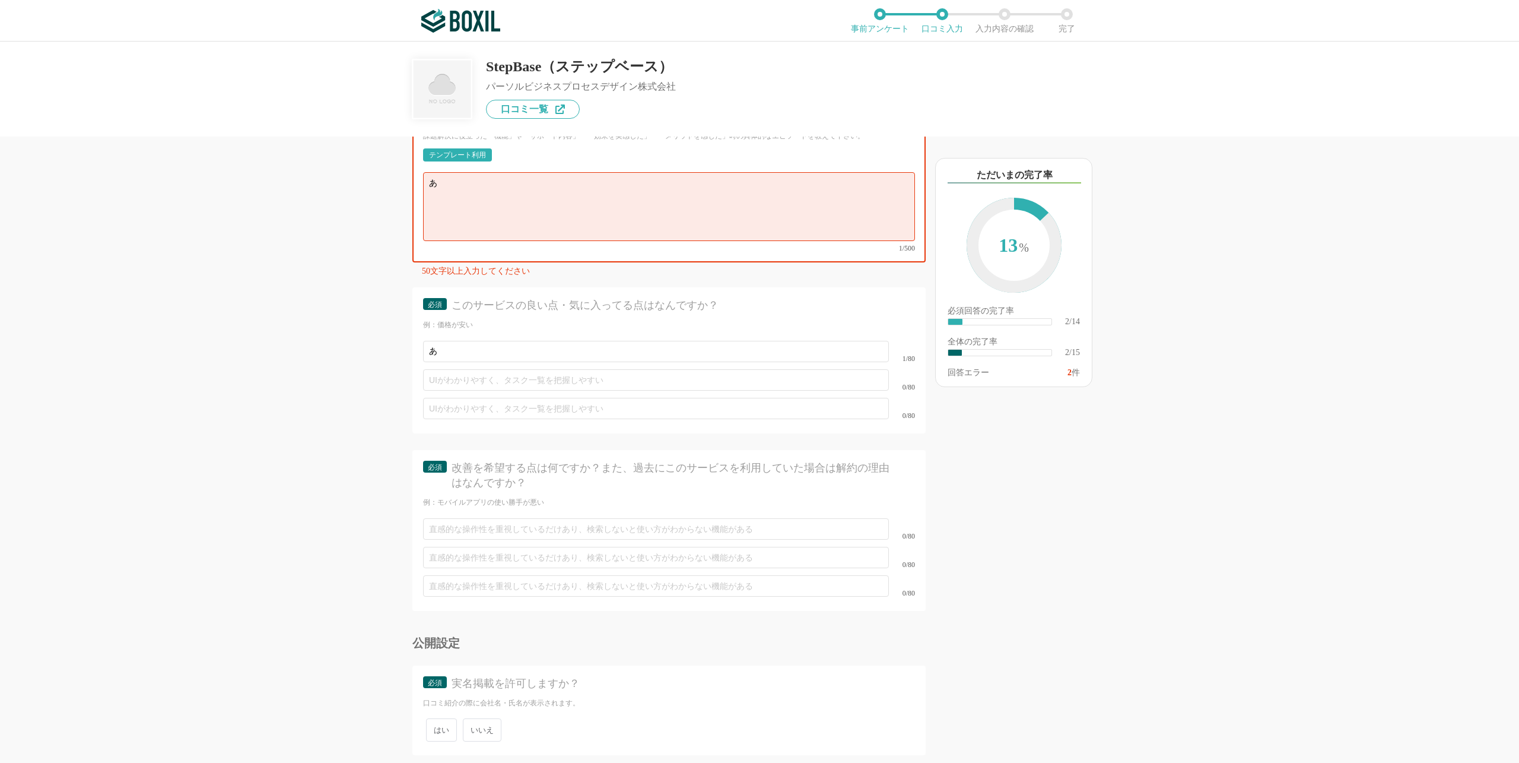
scroll to position [1303, 0]
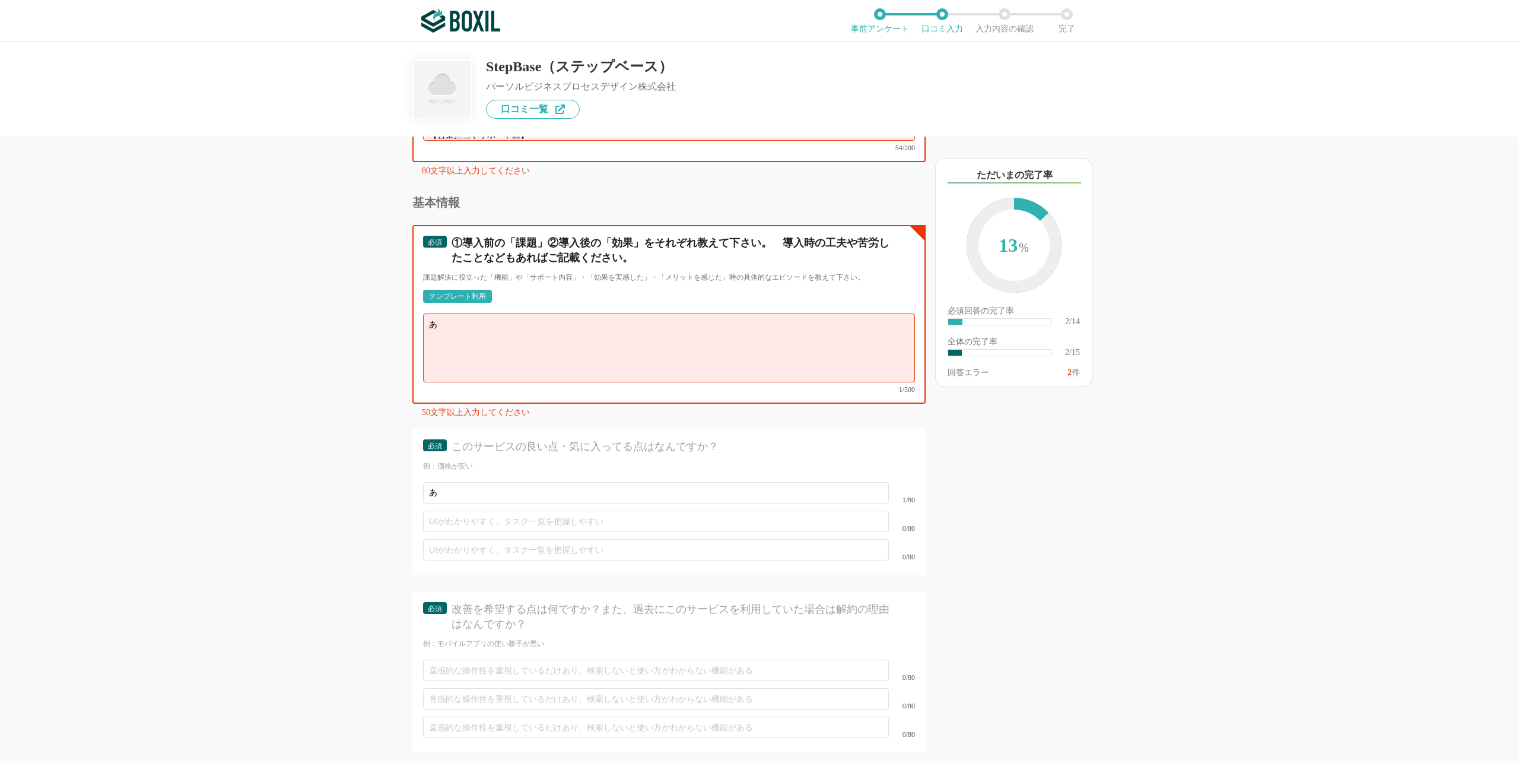
click at [509, 313] on textarea "あ" at bounding box center [669, 347] width 492 height 69
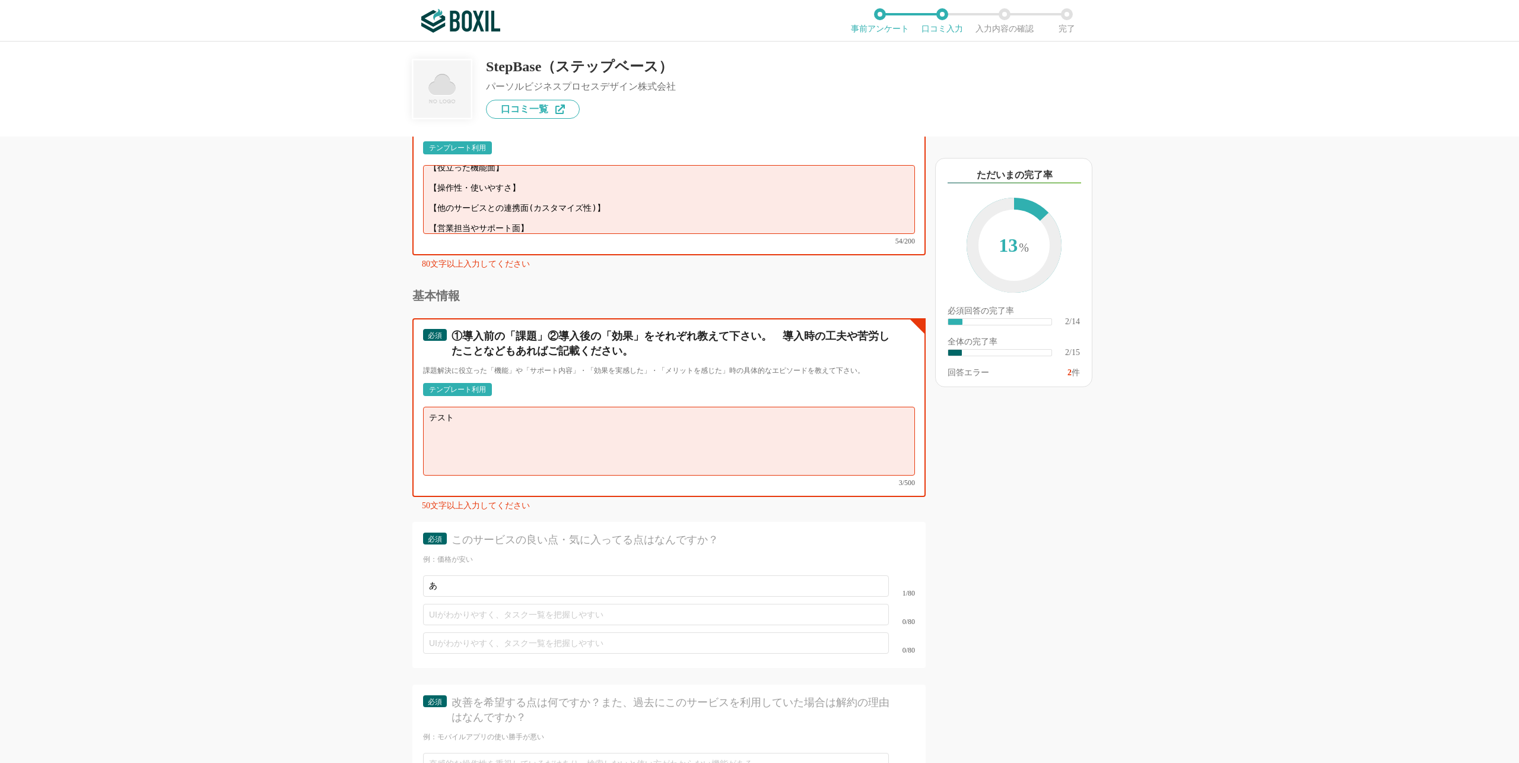
scroll to position [1065, 0]
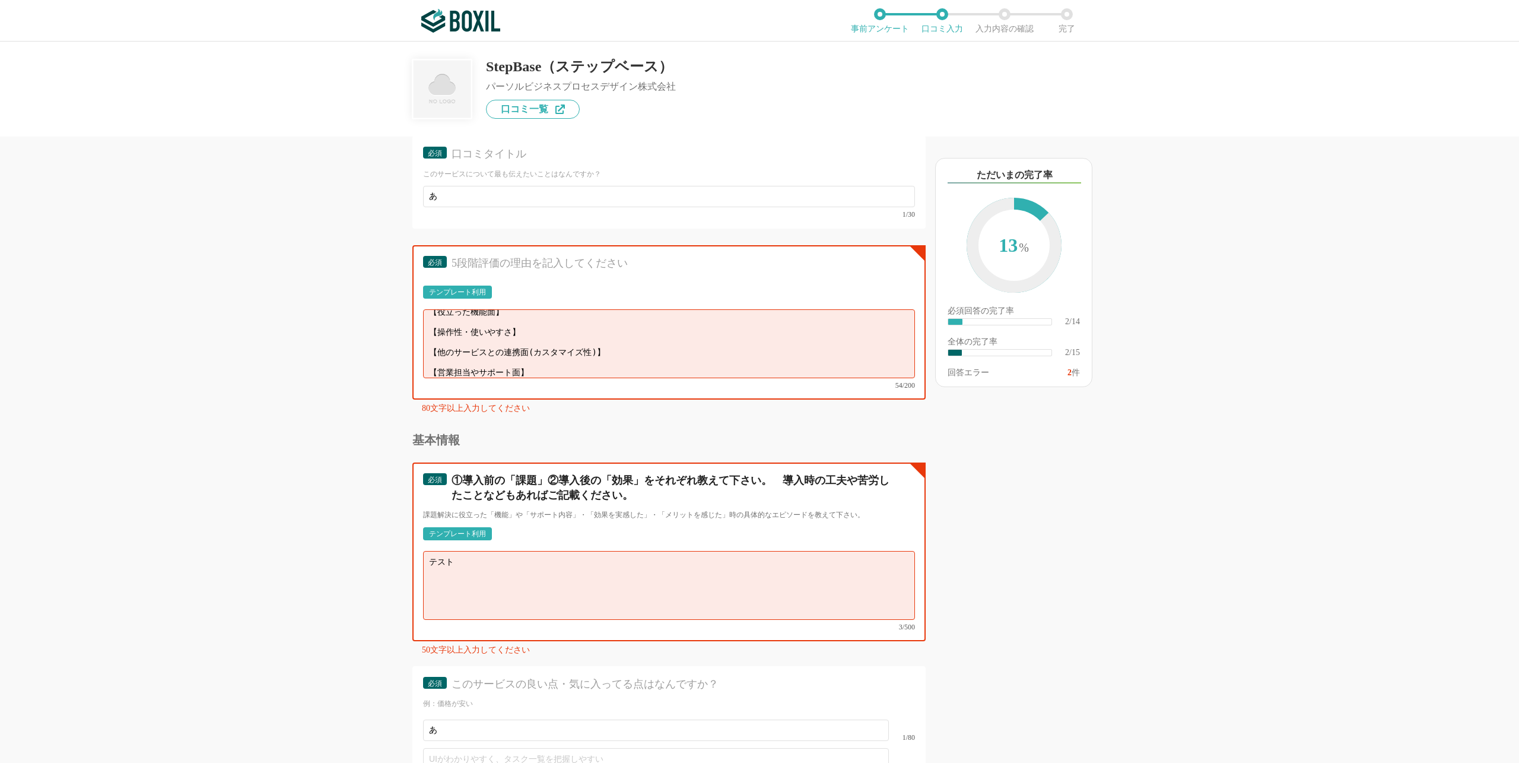
type textarea "テスト"
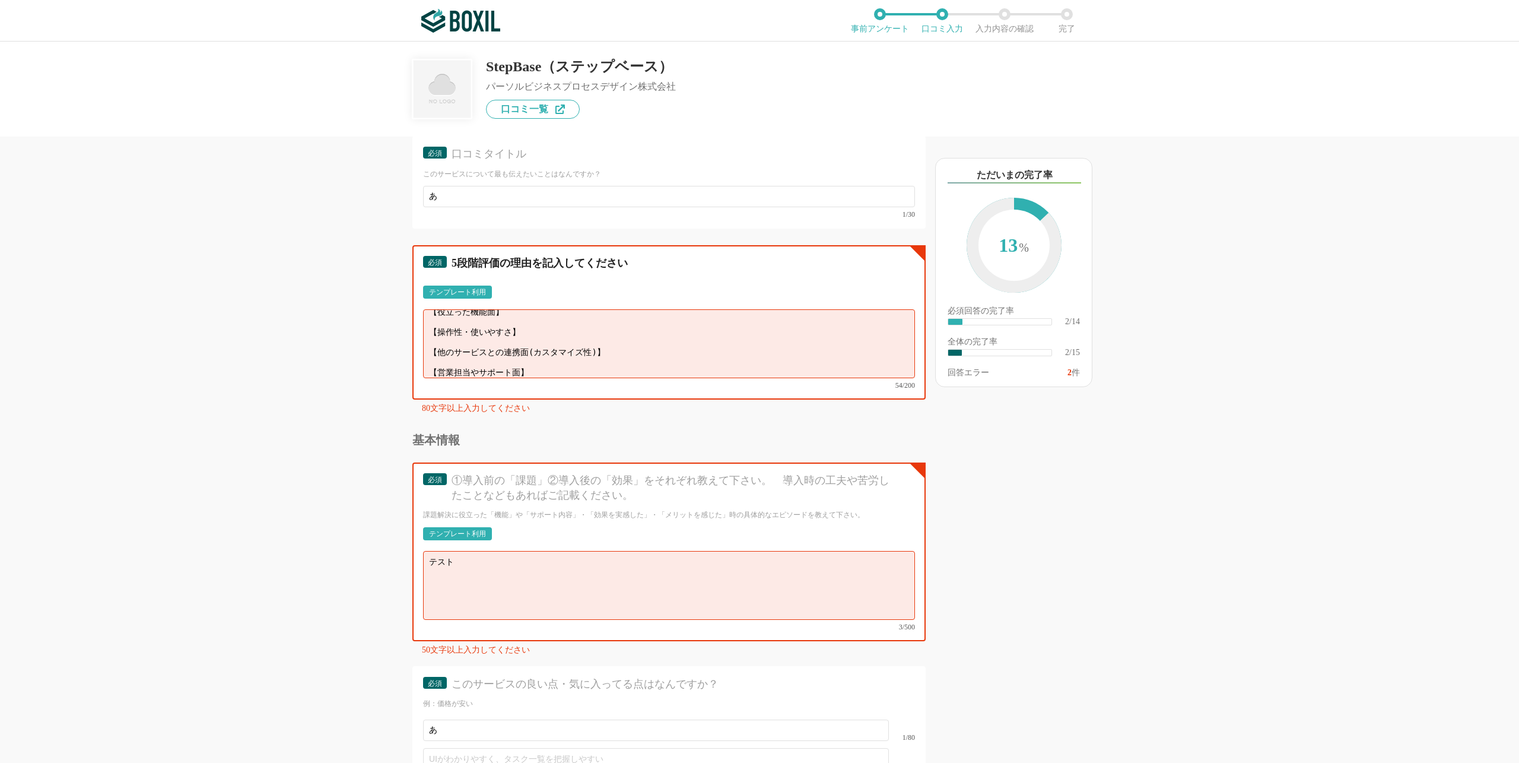
scroll to position [0, 0]
drag, startPoint x: 522, startPoint y: 351, endPoint x: 420, endPoint y: 257, distance: 139.1
click at [417, 264] on div "必須 5段階評価の理由を記入してください テンプレート利用 ፠テンプレート文言が変更されてない箇所がある、または使用できないテキスト（記号）が含まれています。…" at bounding box center [668, 322] width 513 height 154
click at [484, 325] on textarea "テスト" at bounding box center [669, 343] width 492 height 69
type textarea "テ"
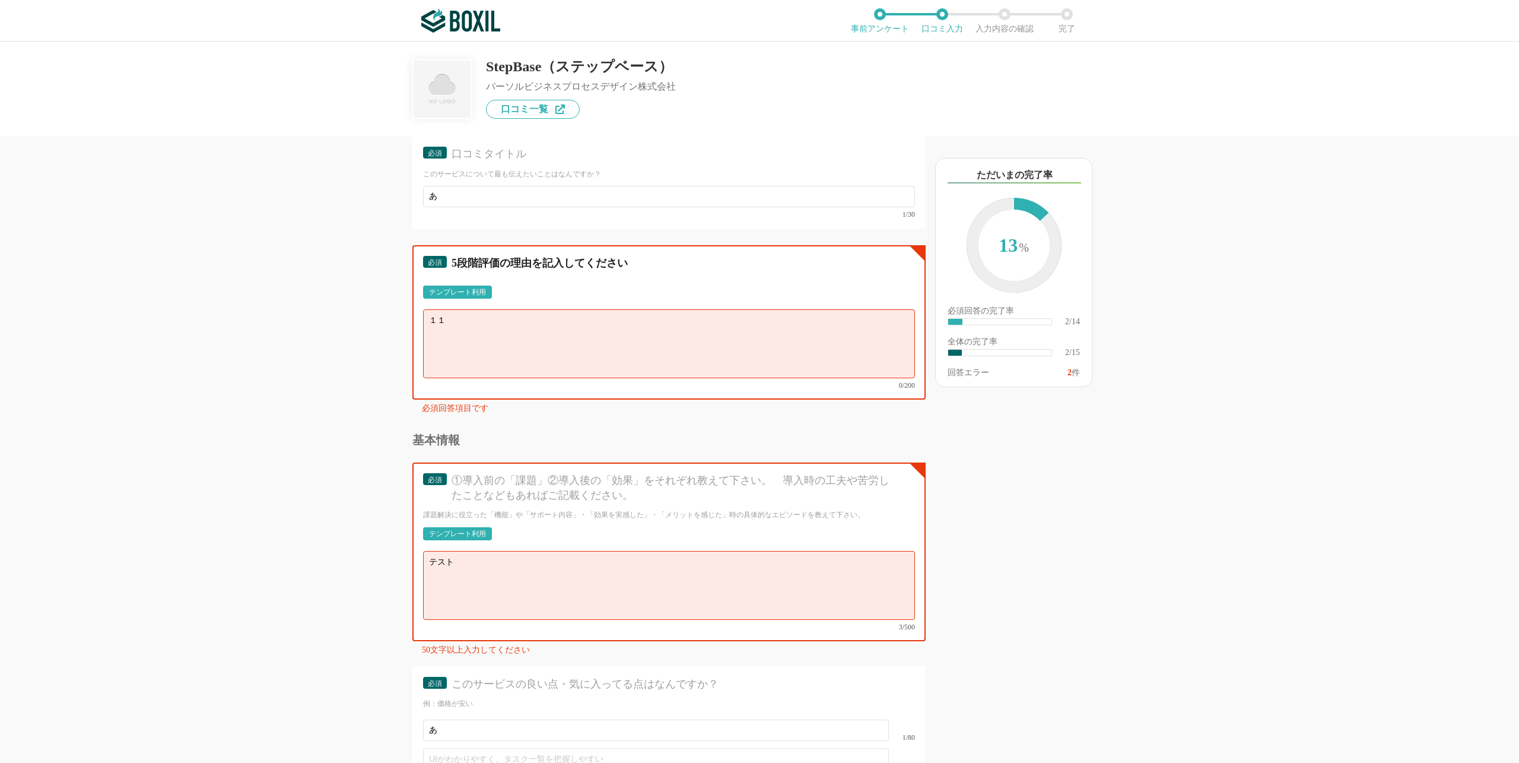
type textarea "１"
type textarea "ああああ"
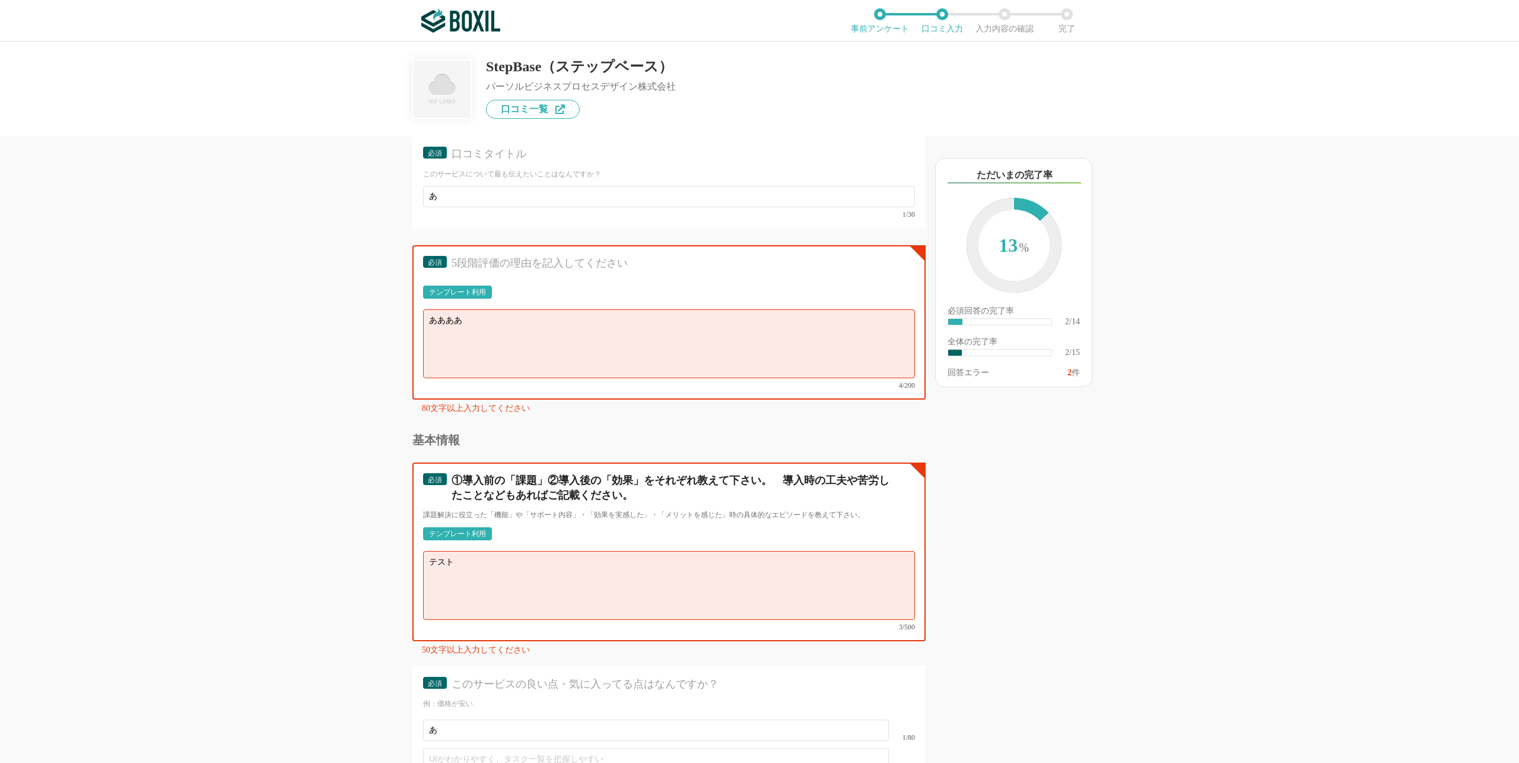
drag, startPoint x: 506, startPoint y: 570, endPoint x: 395, endPoint y: 547, distance: 113.4
click at [393, 546] on div "他のサービス・ツールと連携していますか？ ※複数選択可 例：Slack、Salesforce 選択したサービス 未選択 必須 使いやすさ（５点満点） 直感的に…" at bounding box center [628, 450] width 593 height 626
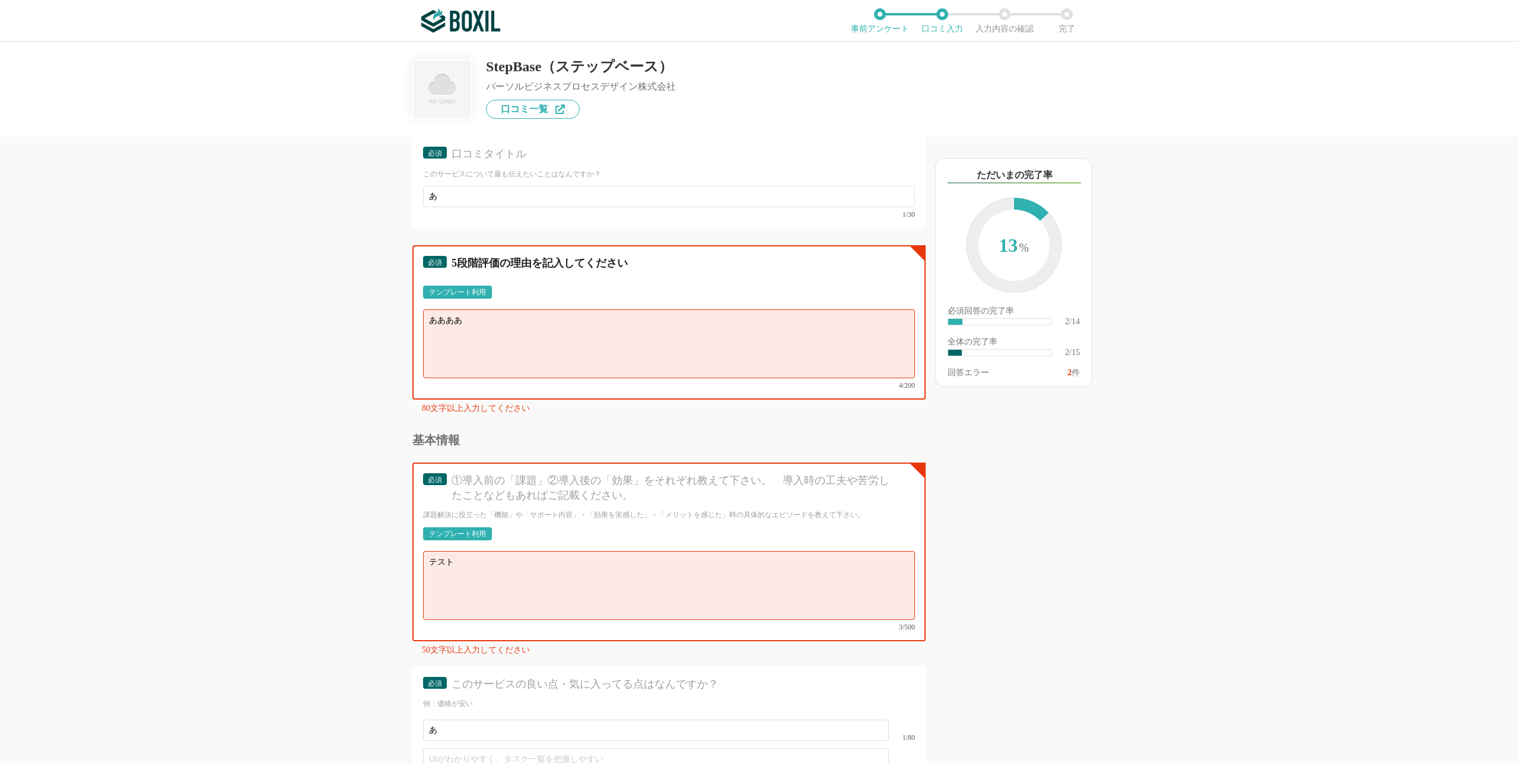
drag, startPoint x: 437, startPoint y: 327, endPoint x: 410, endPoint y: 325, distance: 27.4
click at [410, 325] on div "他のサービス・ツールと連携していますか？ ※複数選択可 例：Slack、Salesforce 選択したサービス 未選択 必須 使いやすさ（５点満点） 直感的に…" at bounding box center [628, 450] width 593 height 626
type textarea "テスト"
click at [264, 285] on div "他のサービス・ツールと連携していますか？ ※複数選択可 例：Slack、Salesforce 選択したサービス 未選択 必須 使いやすさ（５点満点） 直感的に…" at bounding box center [759, 402] width 1519 height 721
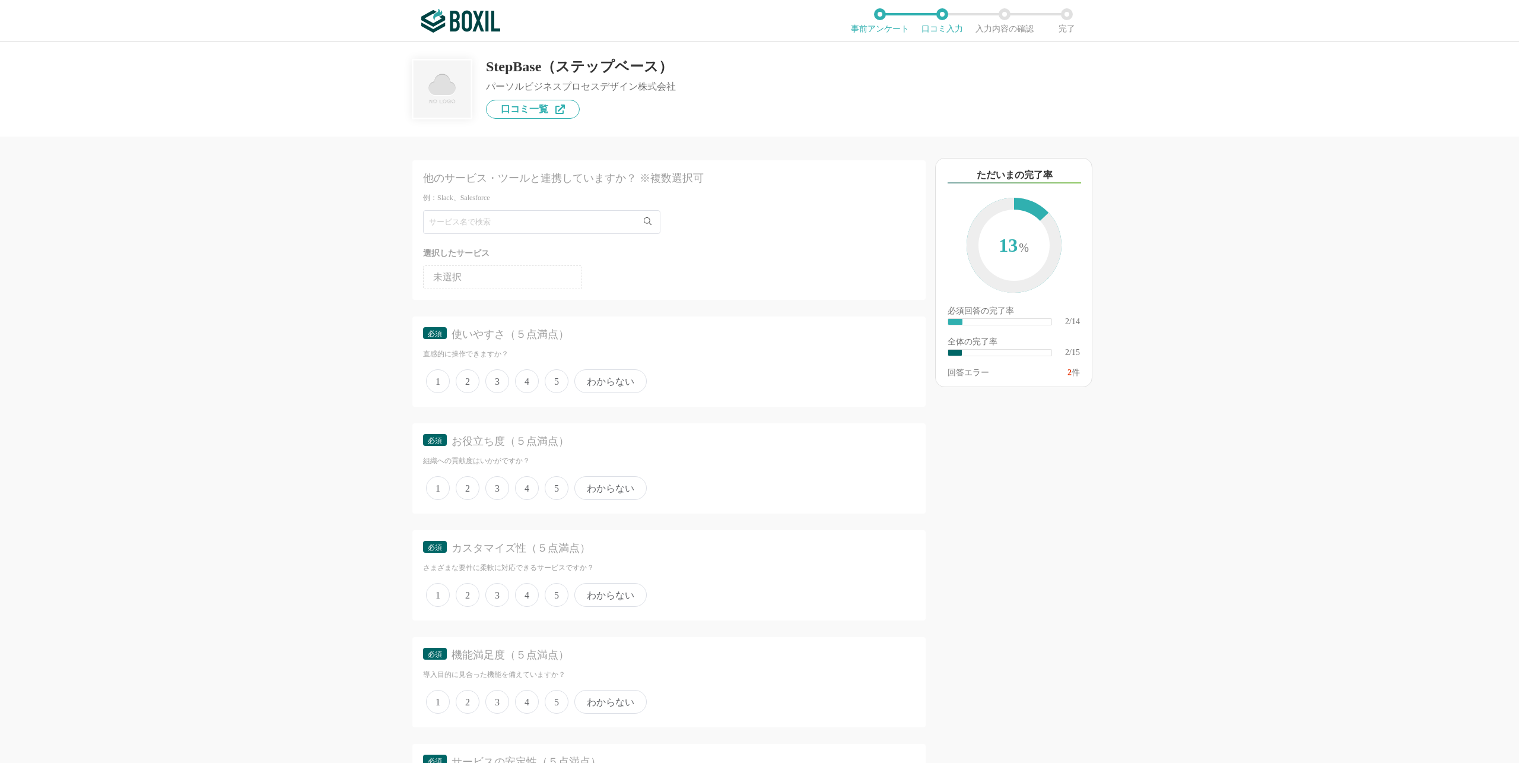
click at [1376, 296] on div "他のサービス・ツールと連携していますか？ ※複数選択可 例：Slack、Salesforce 選択したサービス 未選択 必須 使いやすさ（５点満点） 直感的に…" at bounding box center [759, 402] width 1519 height 721
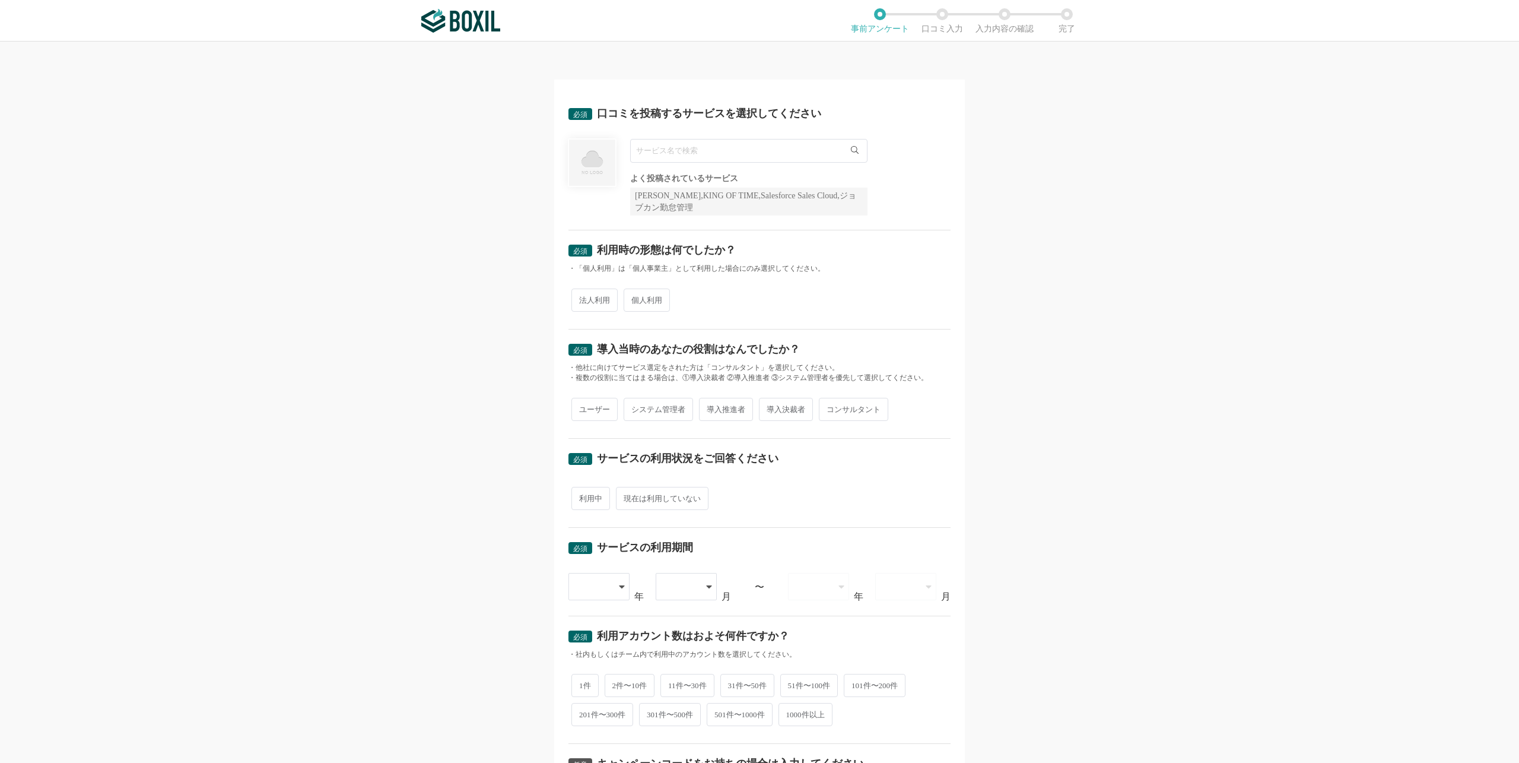
click at [1188, 266] on div "必須 口コミを投稿するサービスを選択してください よく投稿されているサービス Sansan,KING OF TIME,Salesforce Sales Clo…" at bounding box center [759, 402] width 1519 height 721
click at [1281, 188] on div "必須 口コミを投稿するサービスを選択してください よく投稿されているサービス Sansan,KING OF TIME,Salesforce Sales Clo…" at bounding box center [759, 402] width 1519 height 721
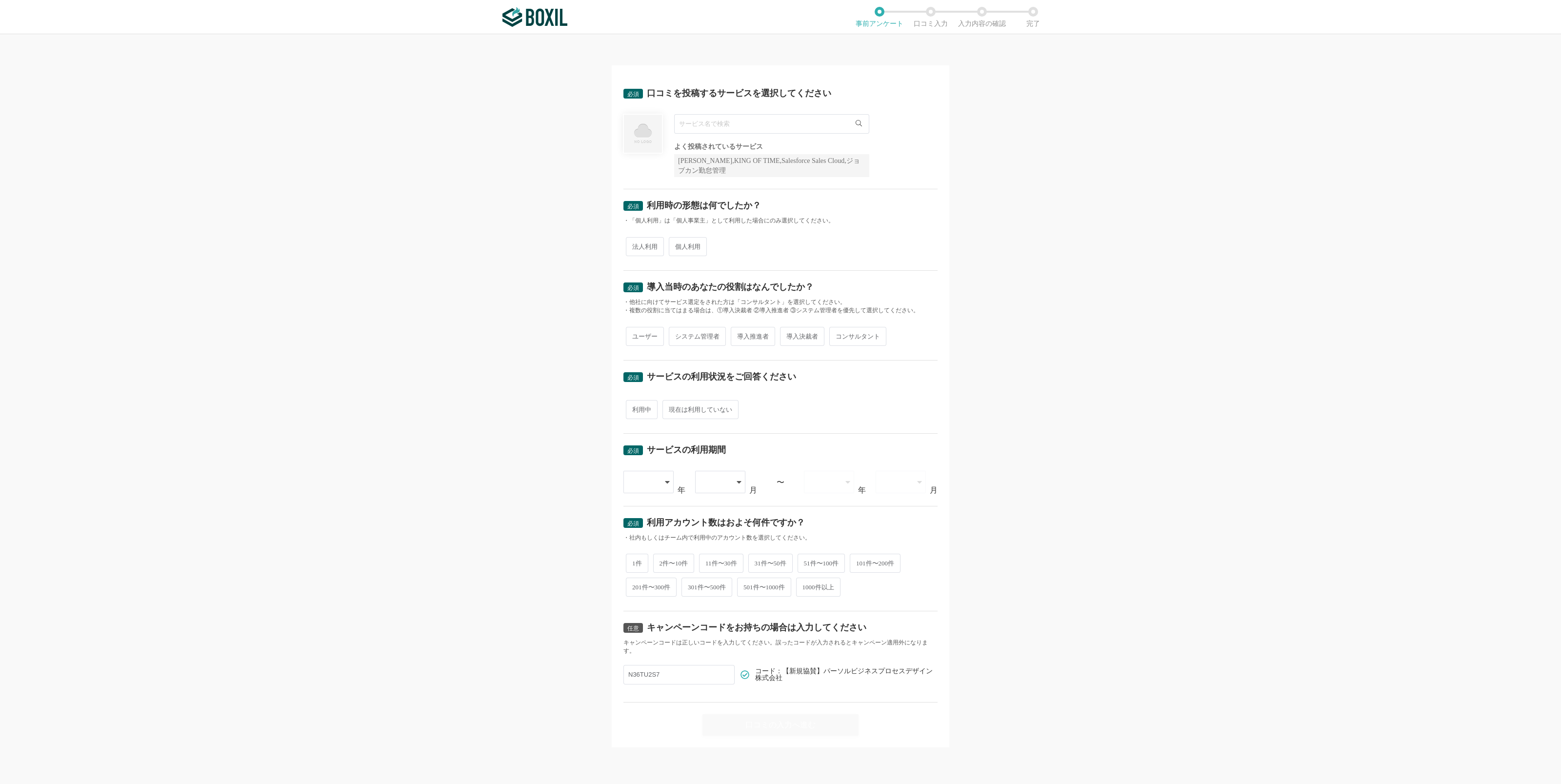
click at [708, 127] on input "text" at bounding box center [771, 124] width 195 height 20
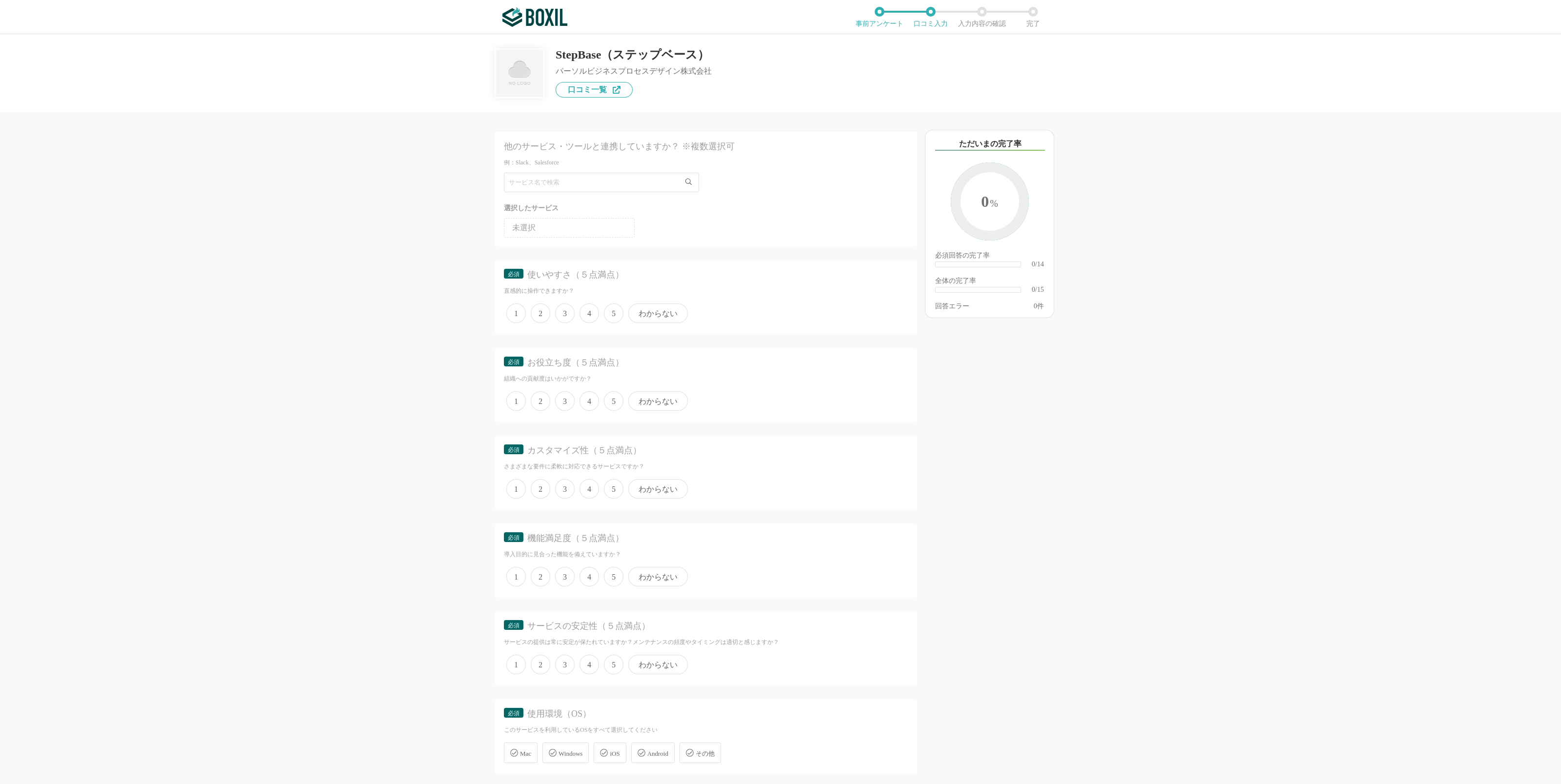
click at [251, 196] on div "他のサービス・ツールと連携していますか？ ※複数選択可 例：Slack、Salesforce 選択したサービス 未選択 必須 使いやすさ（５点満点） 直感的に…" at bounding box center [780, 409] width 1561 height 749
drag, startPoint x: 399, startPoint y: 178, endPoint x: 306, endPoint y: 203, distance: 96.3
click at [306, 203] on div "他のサービス・ツールと連携していますか？ ※複数選択可 例：Slack、Salesforce 選択したサービス 未選択 必須 使いやすさ（５点満点） 直感的に…" at bounding box center [780, 409] width 1561 height 749
click at [1204, 487] on div "他のサービス・ツールと連携していますか？ ※複数選択可 例：Slack、Salesforce 選択したサービス 未選択 必須 使いやすさ（５点満点） 直感的に…" at bounding box center [780, 409] width 1561 height 749
click at [1090, 422] on div "以下のキーワードが含まれる口コミが読まれています ただいまの完了率 0 % 必須回答の完了率 ​ 0/14 全体の完了率 ​ 0/15 回答エラー 0 件" at bounding box center [1024, 452] width 215 height 662
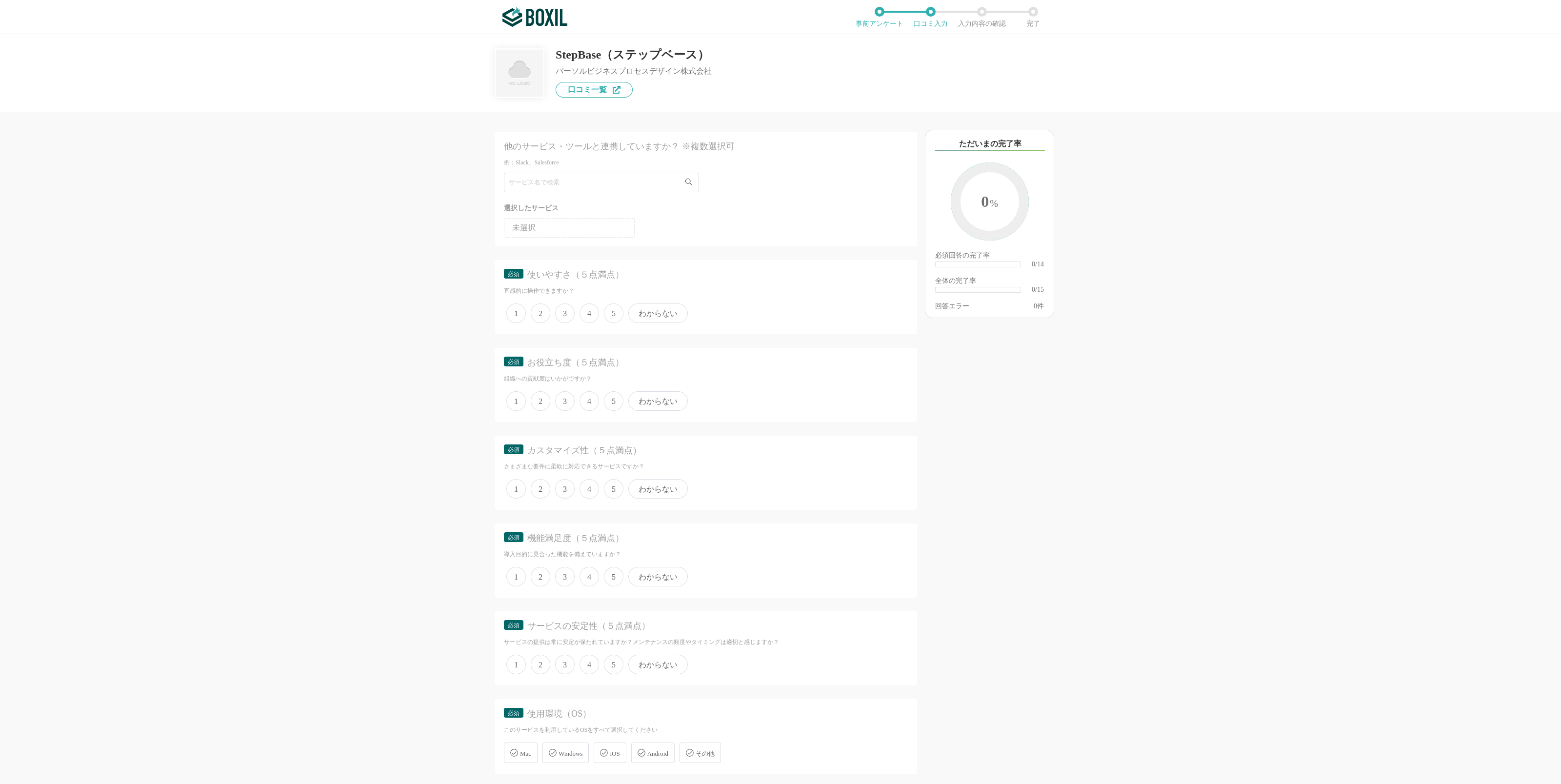
click at [1147, 463] on div "他のサービス・ツールと連携していますか？ ※複数選択可 例：Slack、Salesforce 選択したサービス 未選択 必須 使いやすさ（５点満点） 直感的に…" at bounding box center [780, 409] width 1561 height 749
click at [1249, 321] on div "他のサービス・ツールと連携していますか？ ※複数選択可 例：Slack、Salesforce 選択したサービス 未選択 必須 使いやすさ（５点満点） 直感的に…" at bounding box center [780, 409] width 1561 height 749
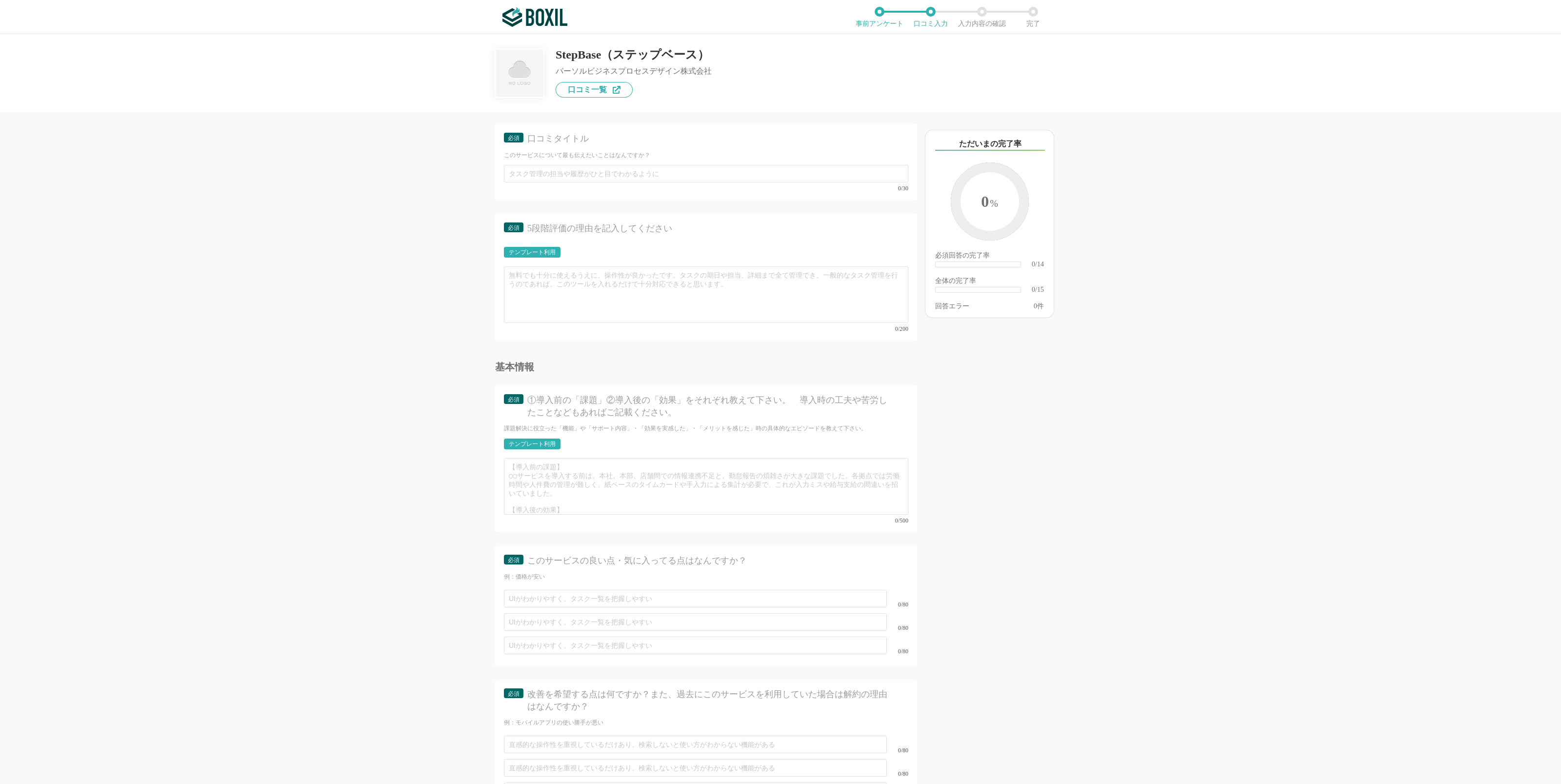
scroll to position [802, 0]
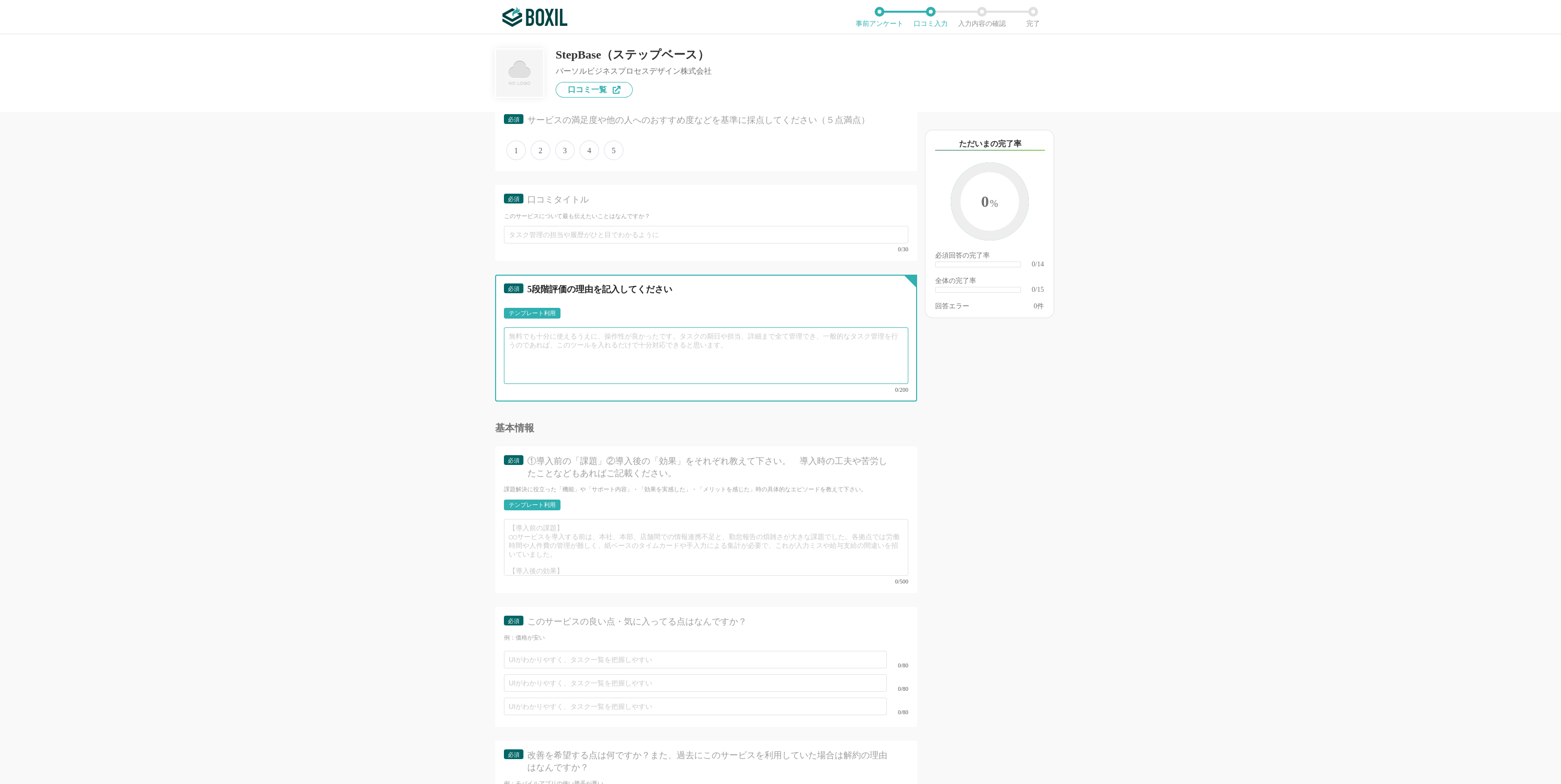
click at [795, 358] on textarea at bounding box center [706, 355] width 404 height 57
drag, startPoint x: 761, startPoint y: 362, endPoint x: 757, endPoint y: 369, distance: 8.1
click at [758, 368] on textarea at bounding box center [706, 355] width 404 height 57
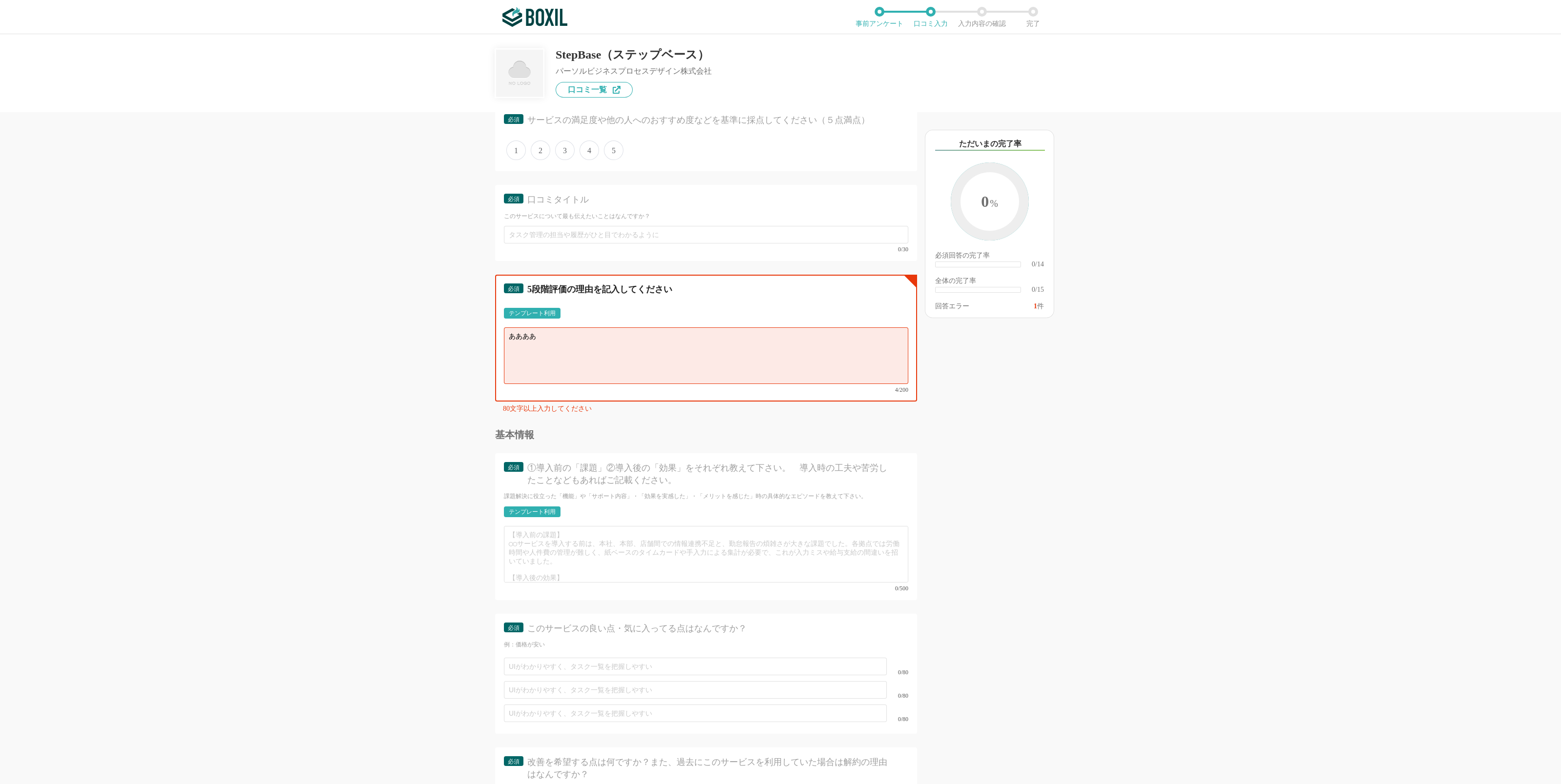
type textarea "ああああ"
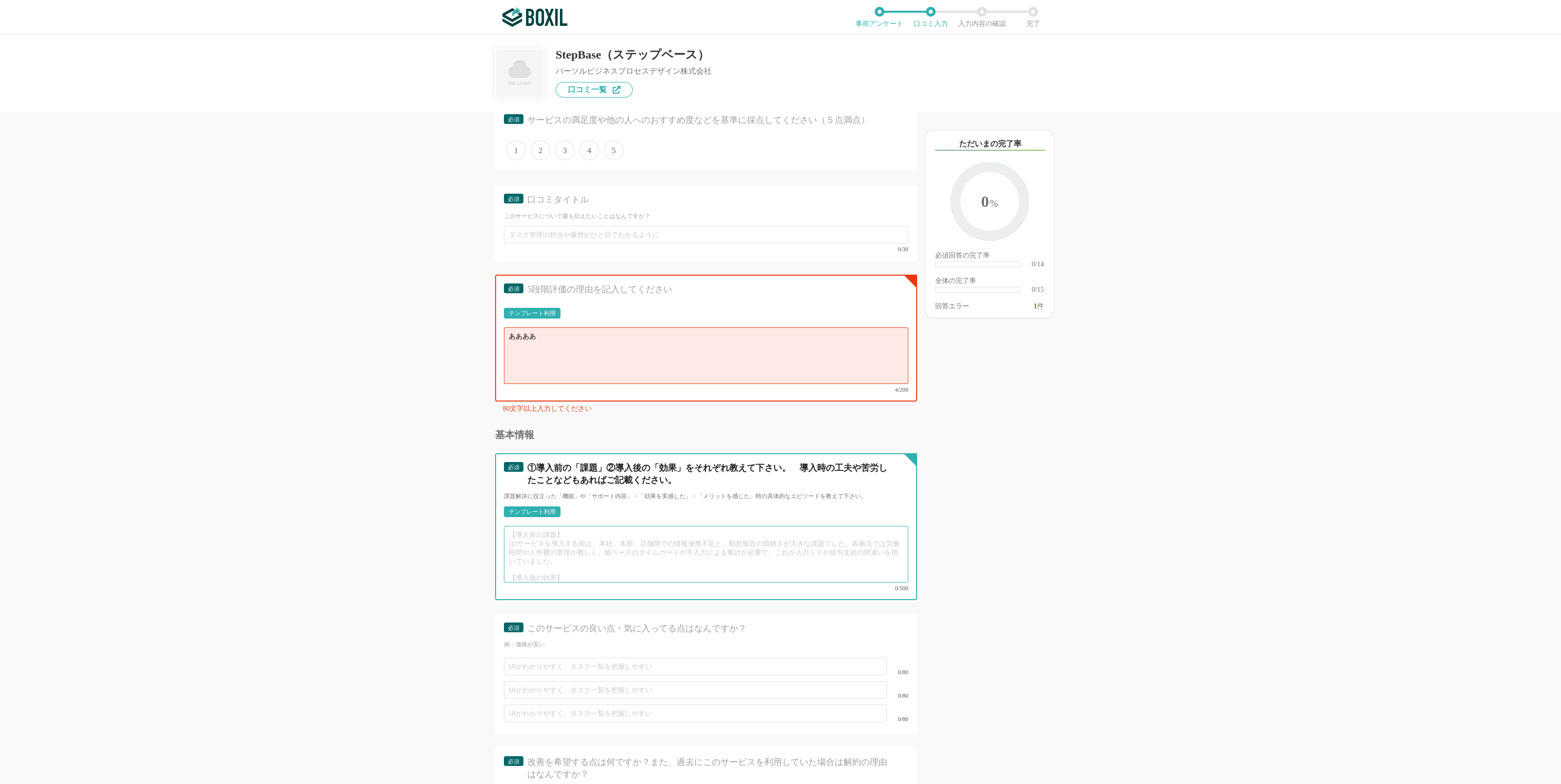
click at [674, 543] on textarea at bounding box center [706, 554] width 404 height 57
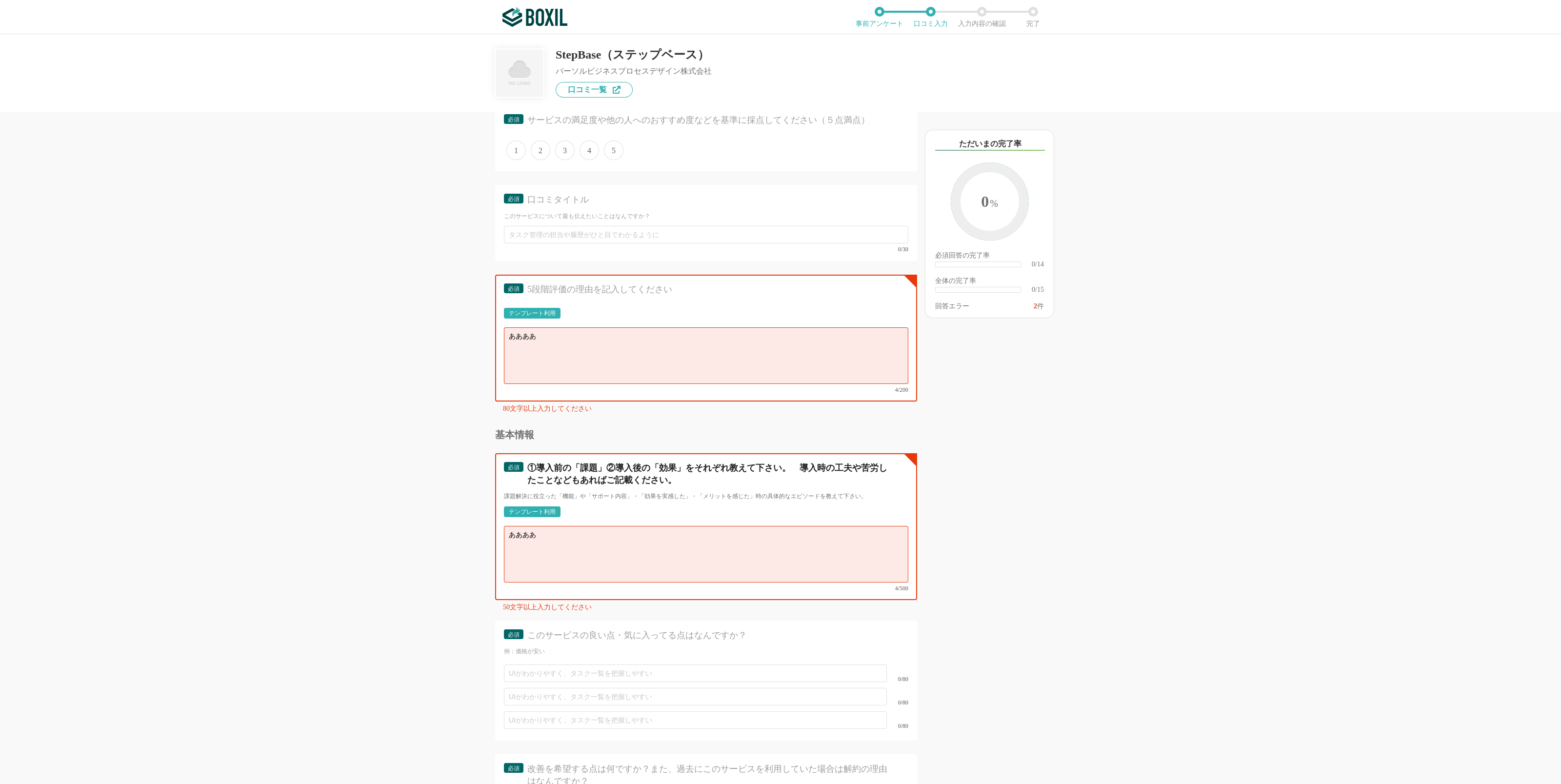
type textarea "ああああ"
click at [1095, 519] on div "以下のキーワードが含まれる口コミが読まれています ただいまの完了率 0 % 必須回答の完了率 ​ 0/14 全体の完了率 ​ 0/15 回答エラー 2 件" at bounding box center [1024, 452] width 215 height 662
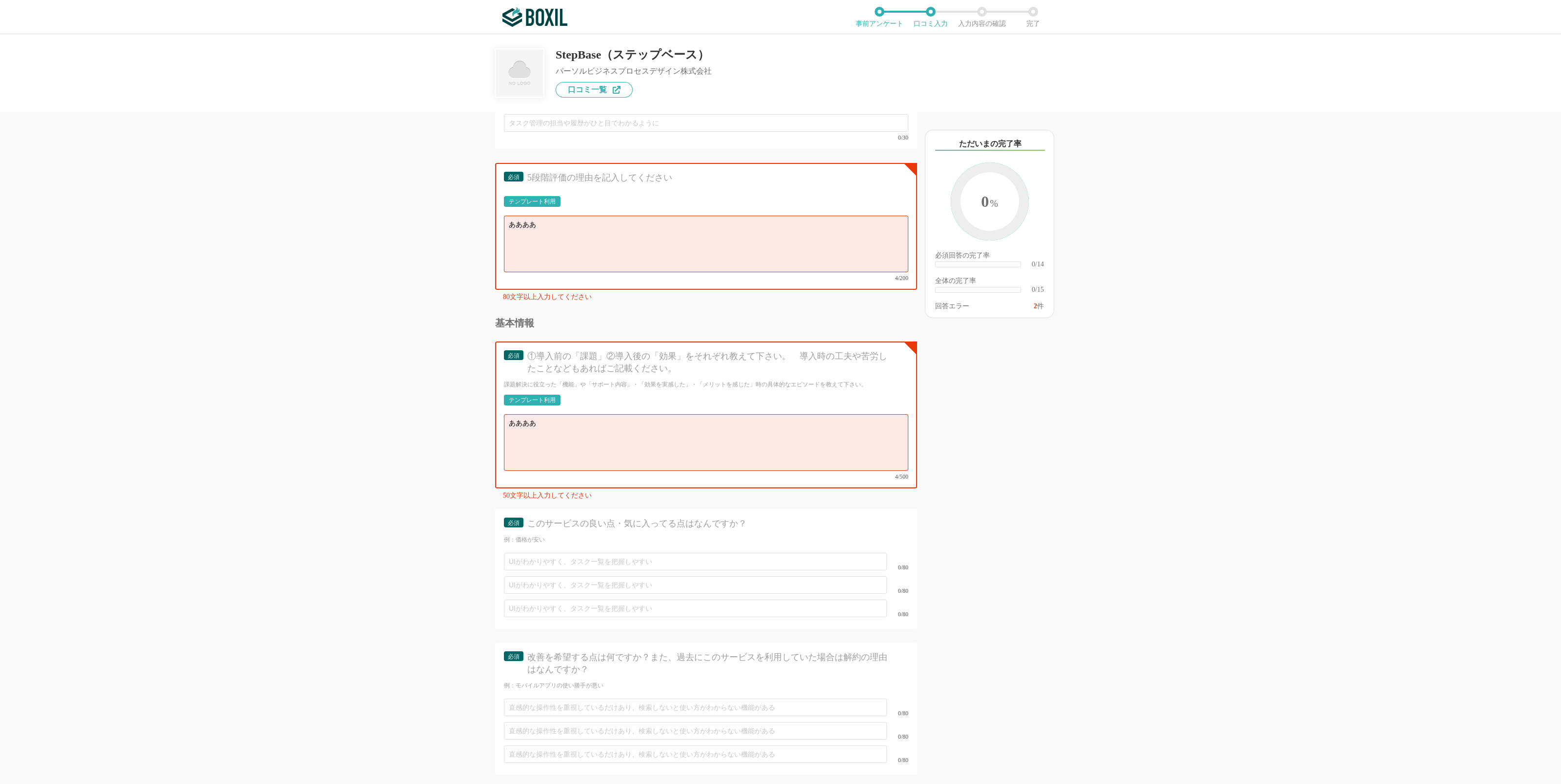
scroll to position [1060, 0]
